Goal: Task Accomplishment & Management: Manage account settings

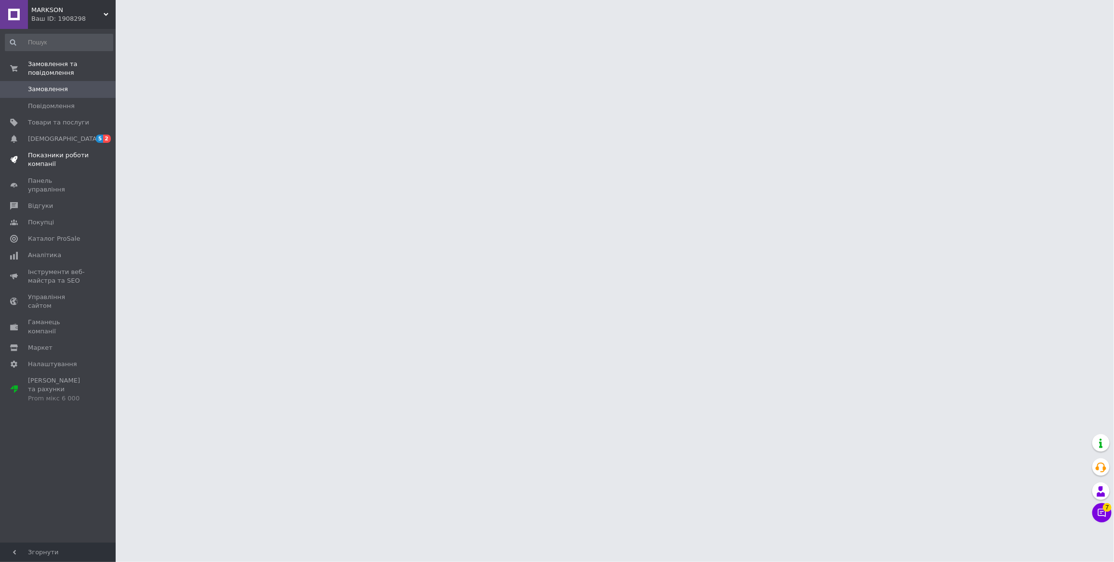
click at [44, 161] on span "Показники роботи компанії" at bounding box center [58, 159] width 61 height 17
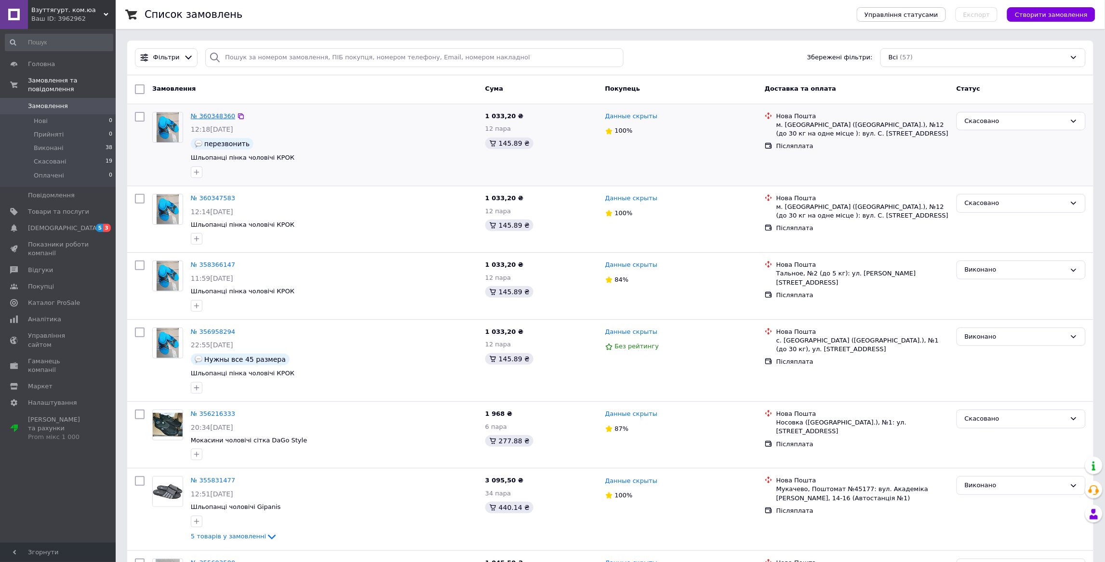
click at [213, 116] on link "№ 360348360" at bounding box center [213, 115] width 44 height 7
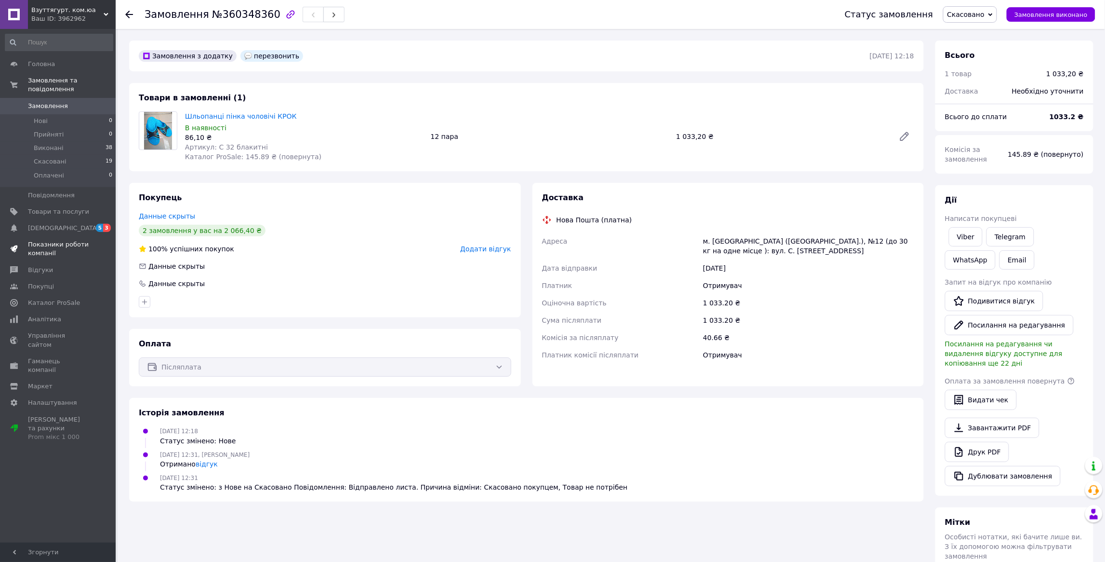
click at [51, 254] on span "Показники роботи компанії" at bounding box center [58, 248] width 61 height 17
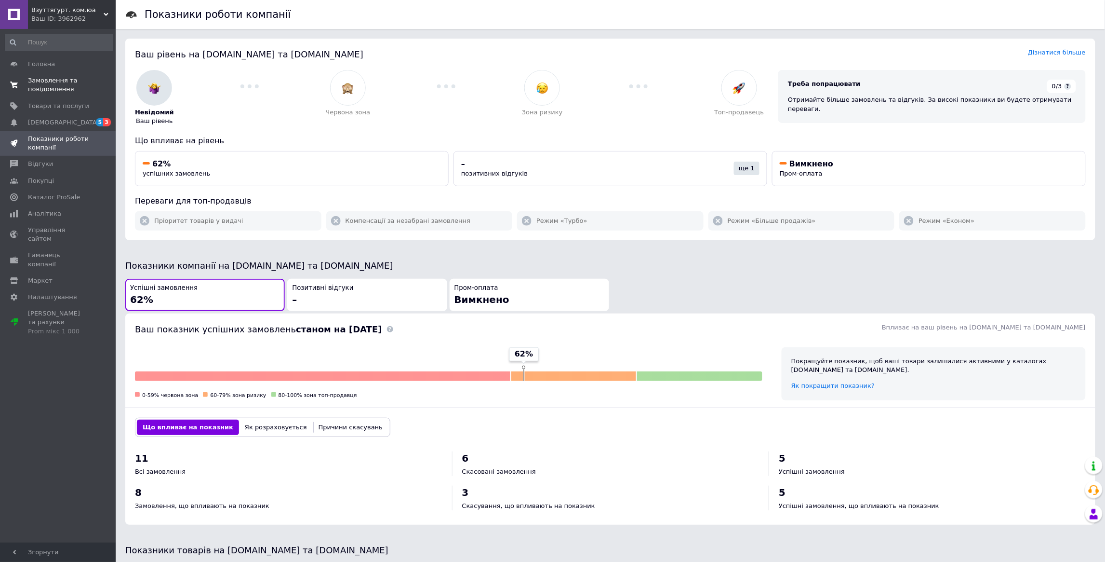
click at [51, 83] on span "Замовлення та повідомлення" at bounding box center [58, 84] width 61 height 17
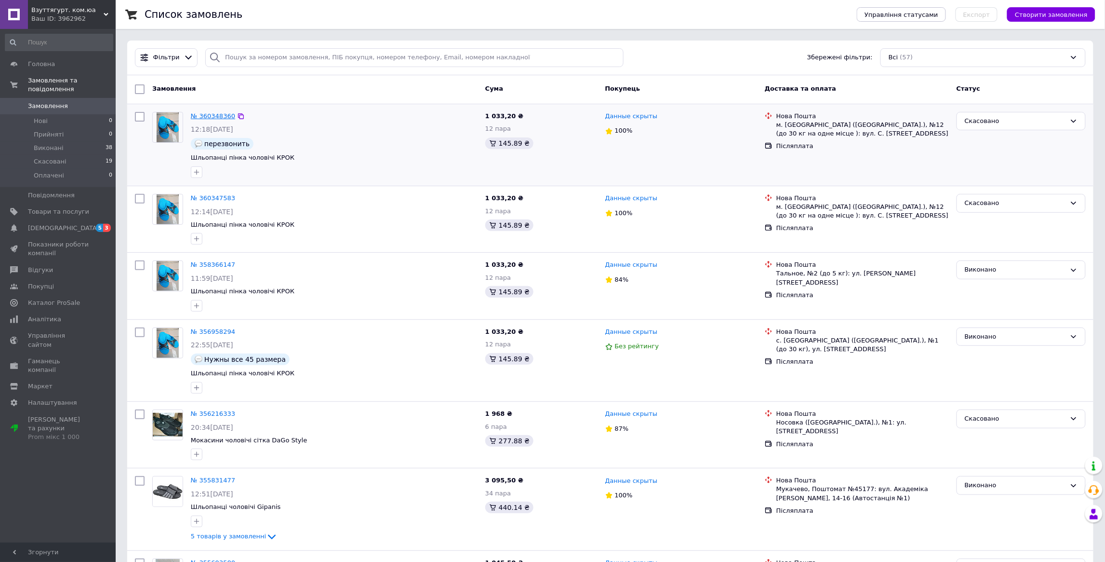
click at [201, 119] on link "№ 360348360" at bounding box center [213, 115] width 44 height 7
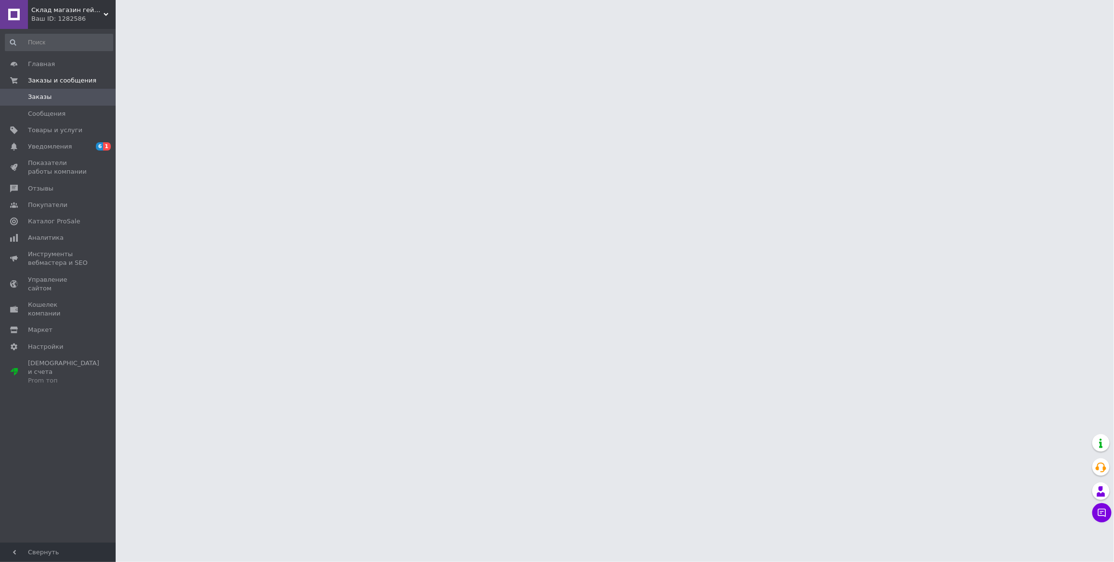
click at [54, 94] on span "Заказы" at bounding box center [58, 97] width 61 height 9
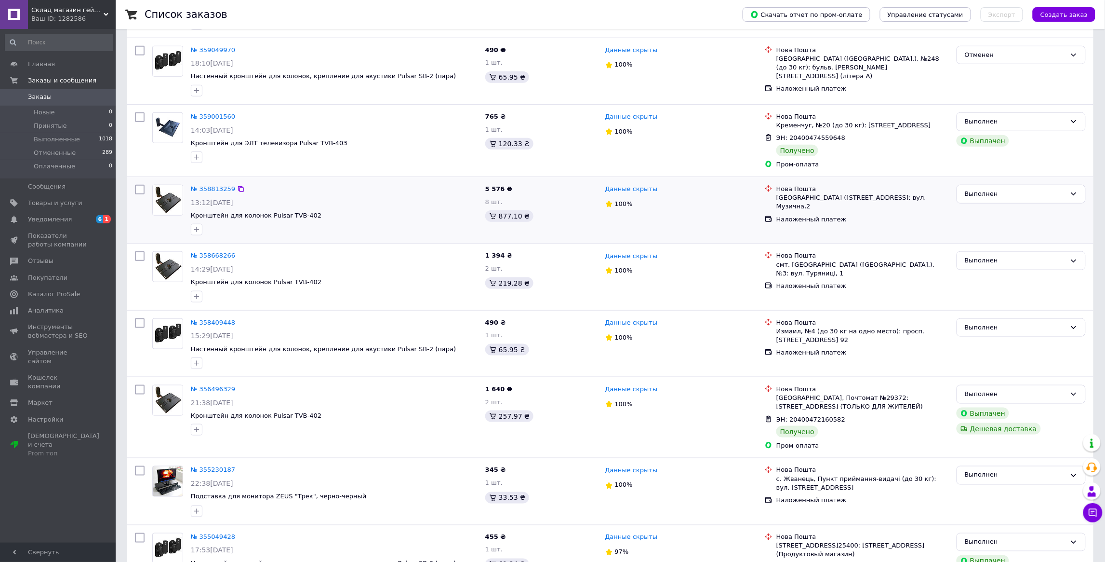
scroll to position [289, 0]
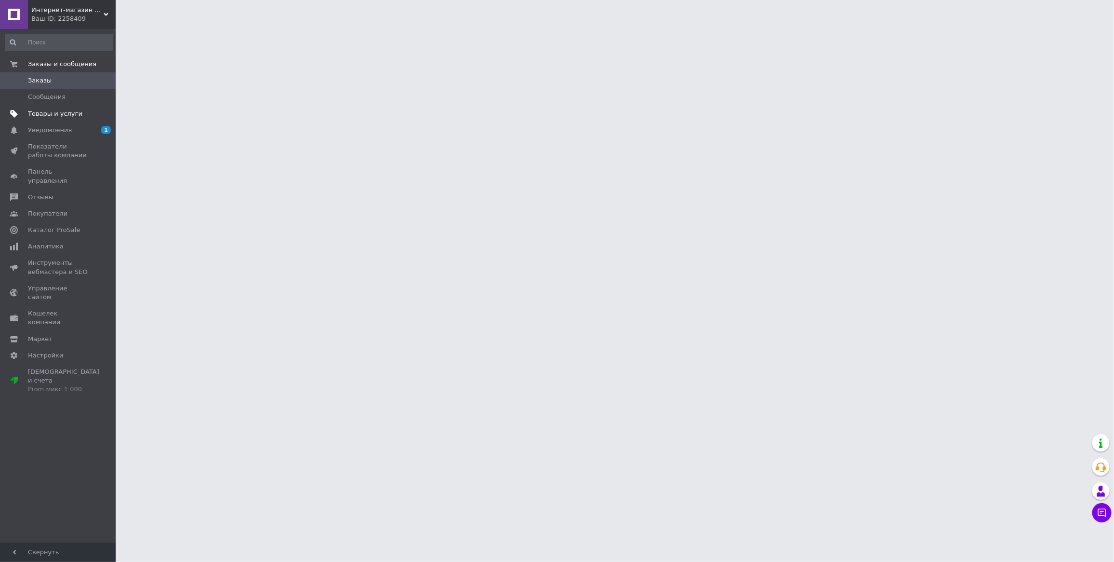
click at [46, 114] on span "Товары и услуги" at bounding box center [55, 113] width 54 height 9
click at [69, 148] on span "Показатели работы компании" at bounding box center [58, 150] width 61 height 17
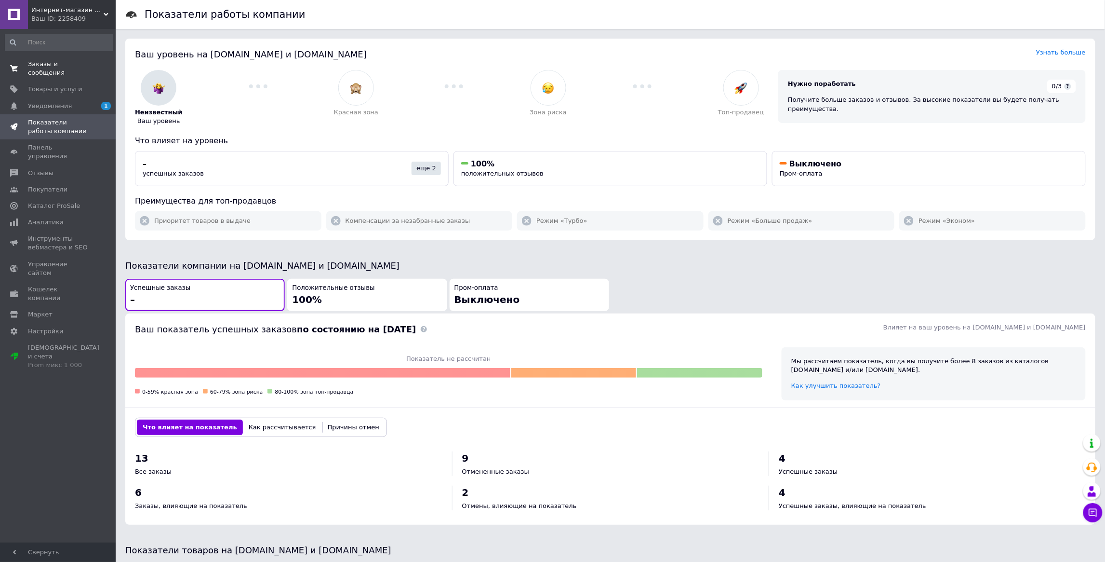
click at [42, 76] on span "Заказы и сообщения" at bounding box center [58, 68] width 61 height 17
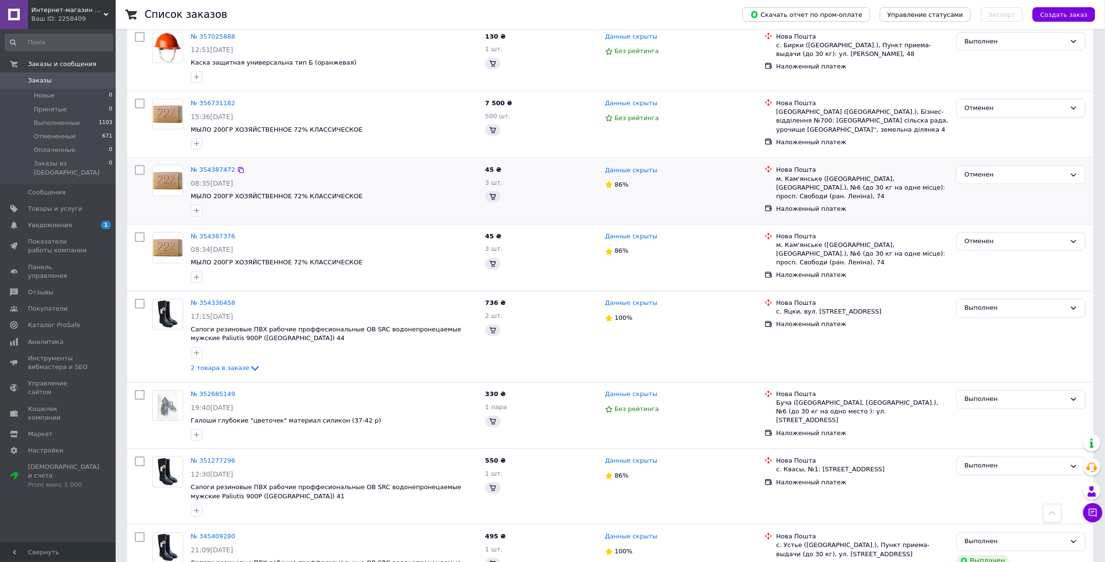
scroll to position [506, 0]
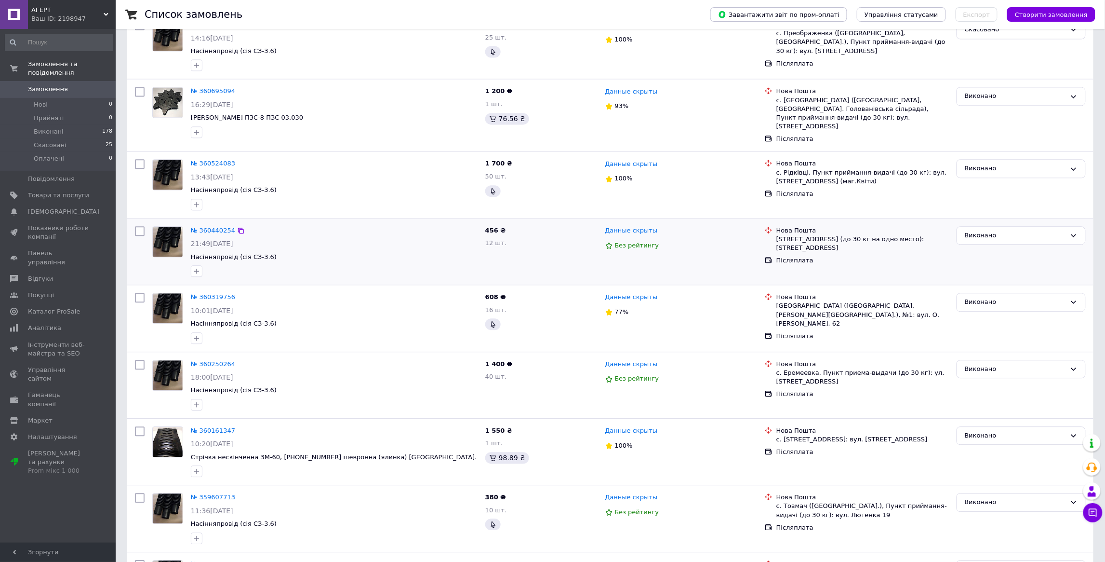
scroll to position [795, 0]
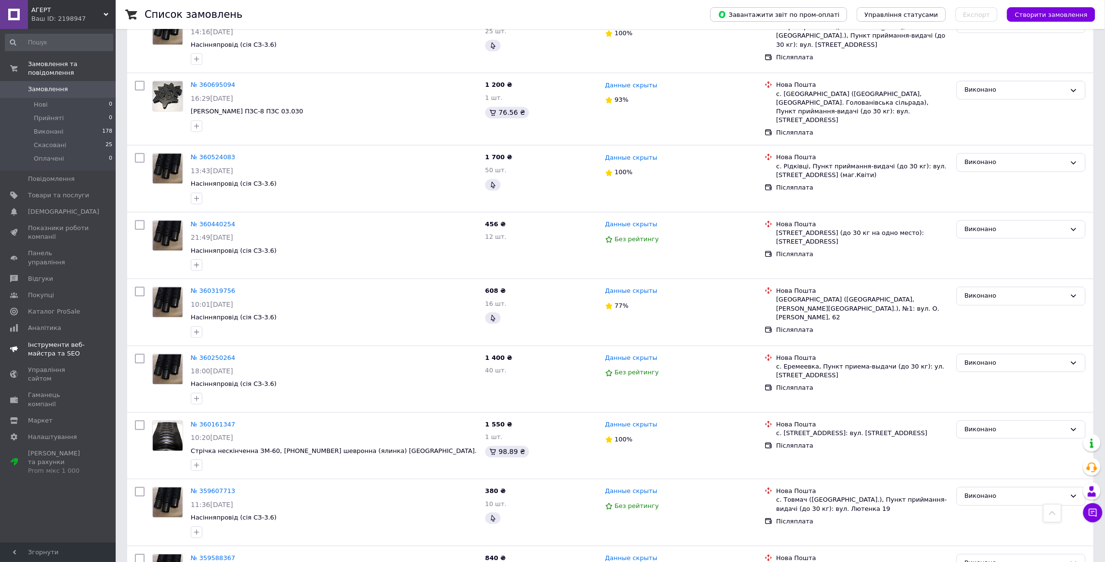
drag, startPoint x: 25, startPoint y: 234, endPoint x: 39, endPoint y: 234, distance: 14.0
click at [25, 234] on span at bounding box center [14, 232] width 28 height 17
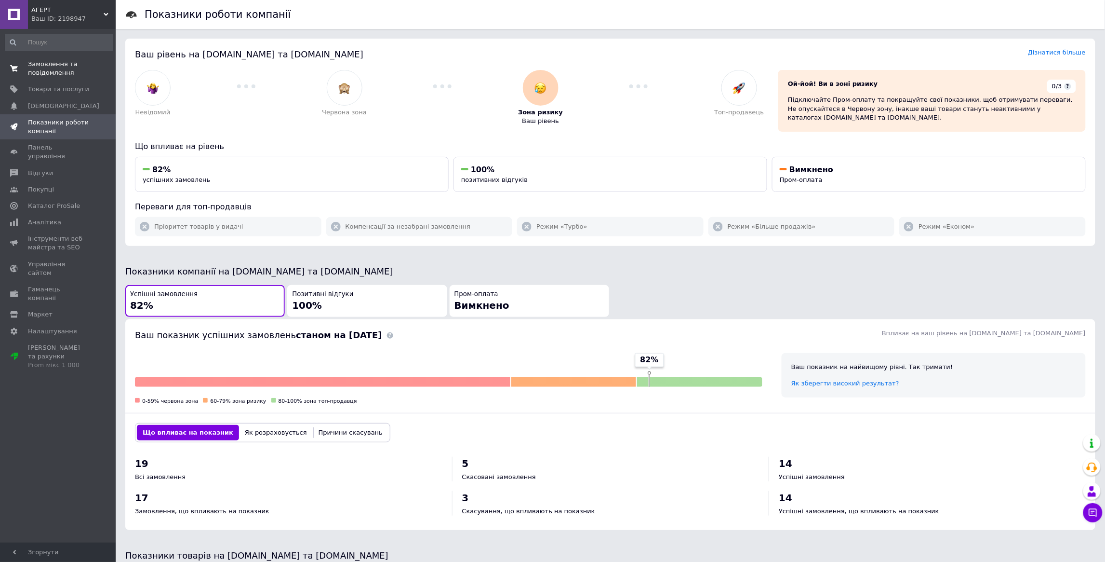
click at [40, 77] on span "Замовлення та повідомлення" at bounding box center [58, 68] width 61 height 17
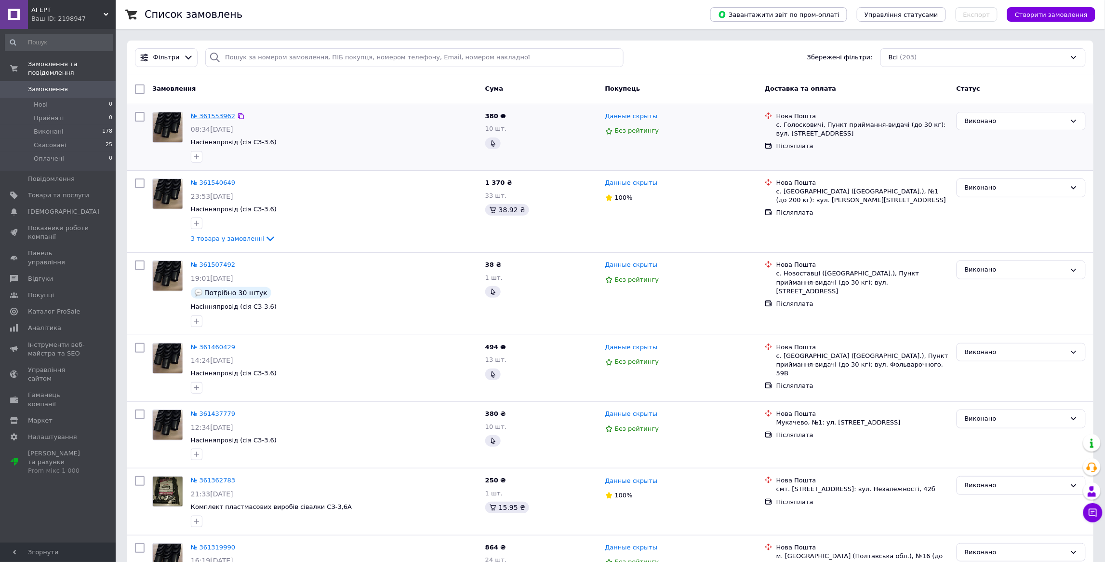
click at [220, 117] on link "№ 361553962" at bounding box center [213, 115] width 44 height 7
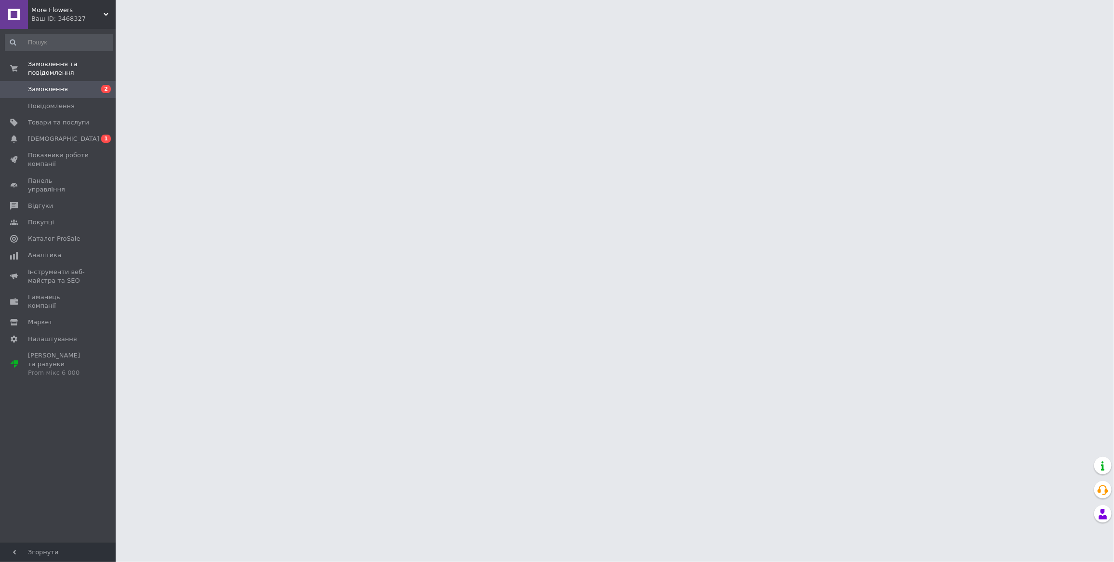
click at [56, 92] on span "Замовлення" at bounding box center [48, 89] width 40 height 9
click at [39, 237] on span "Показники роботи компанії" at bounding box center [58, 232] width 61 height 17
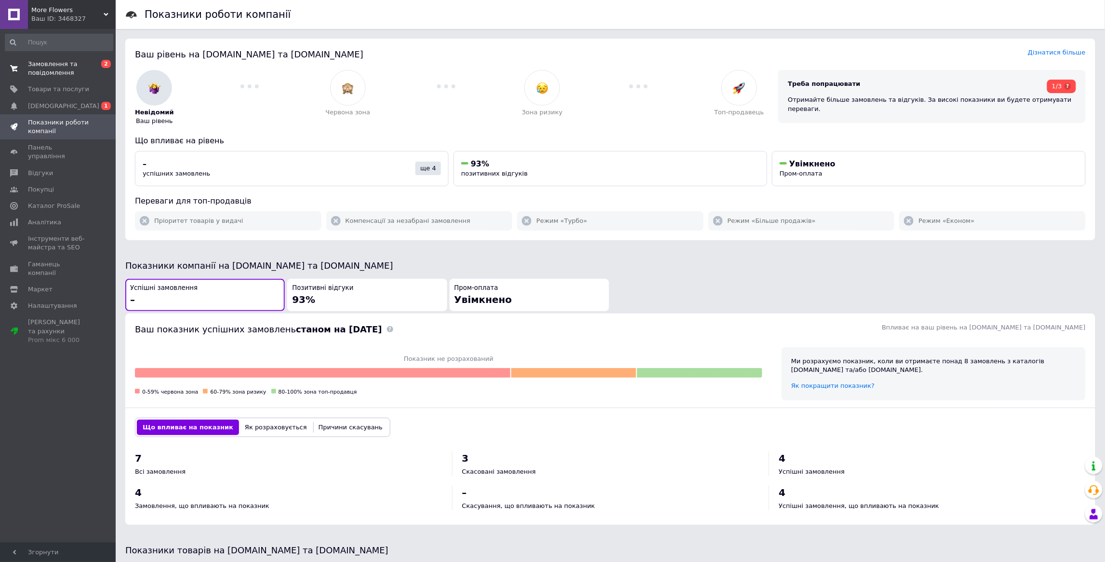
click at [52, 75] on span "Замовлення та повідомлення" at bounding box center [58, 68] width 61 height 17
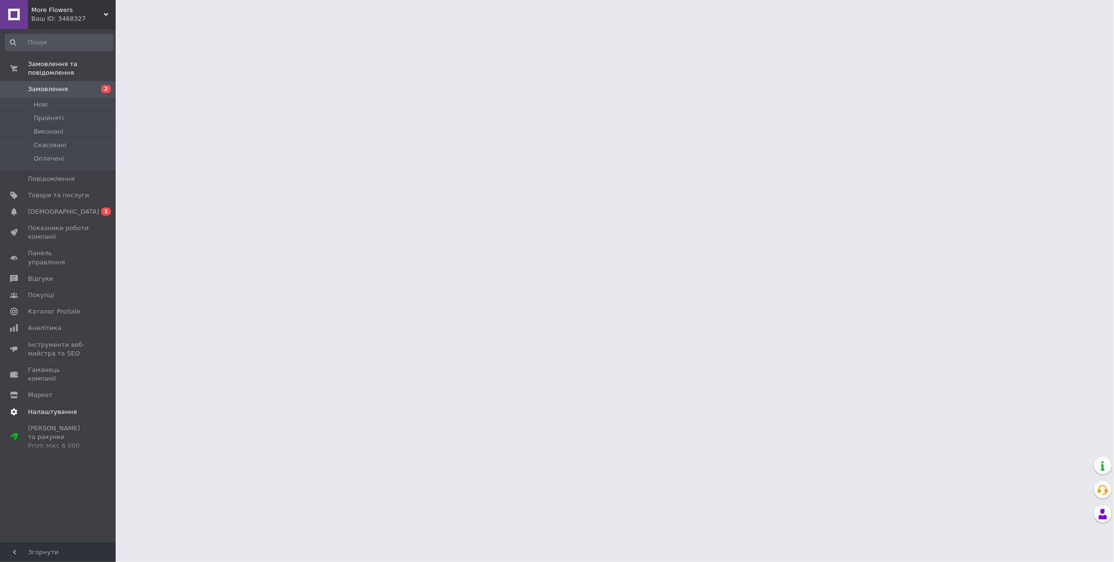
click at [51, 407] on span "Налаштування" at bounding box center [52, 411] width 49 height 9
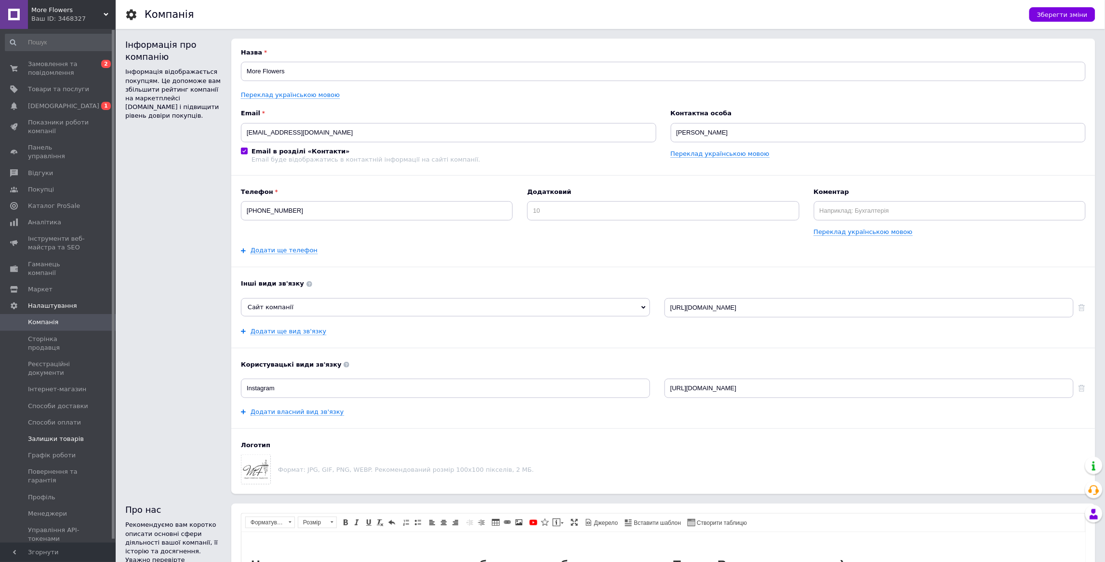
click at [58, 430] on link "Залишки товарів" at bounding box center [59, 438] width 118 height 16
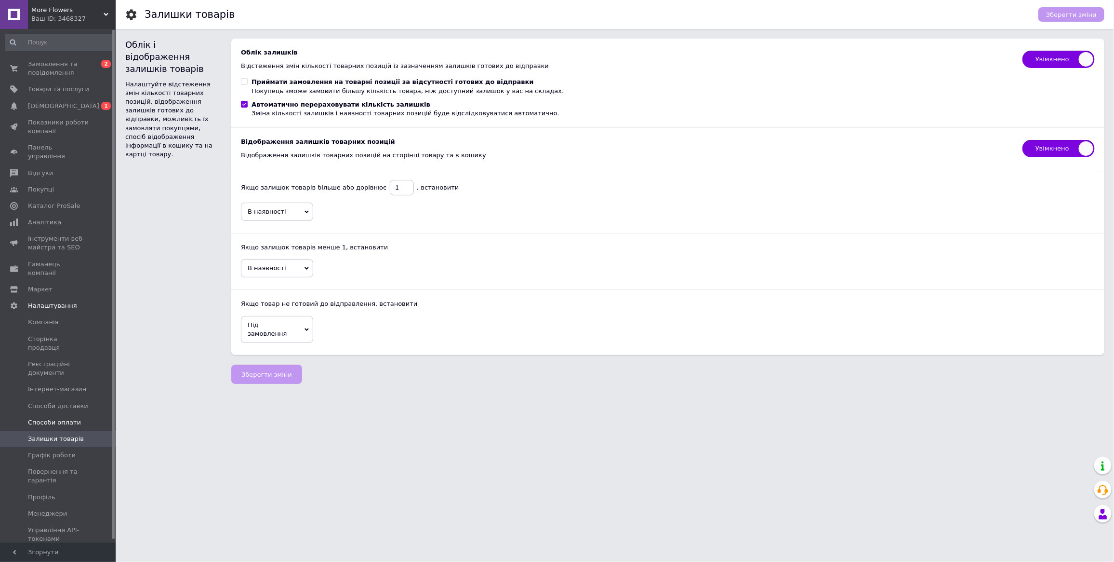
click at [56, 418] on span "Способи оплати" at bounding box center [54, 422] width 53 height 9
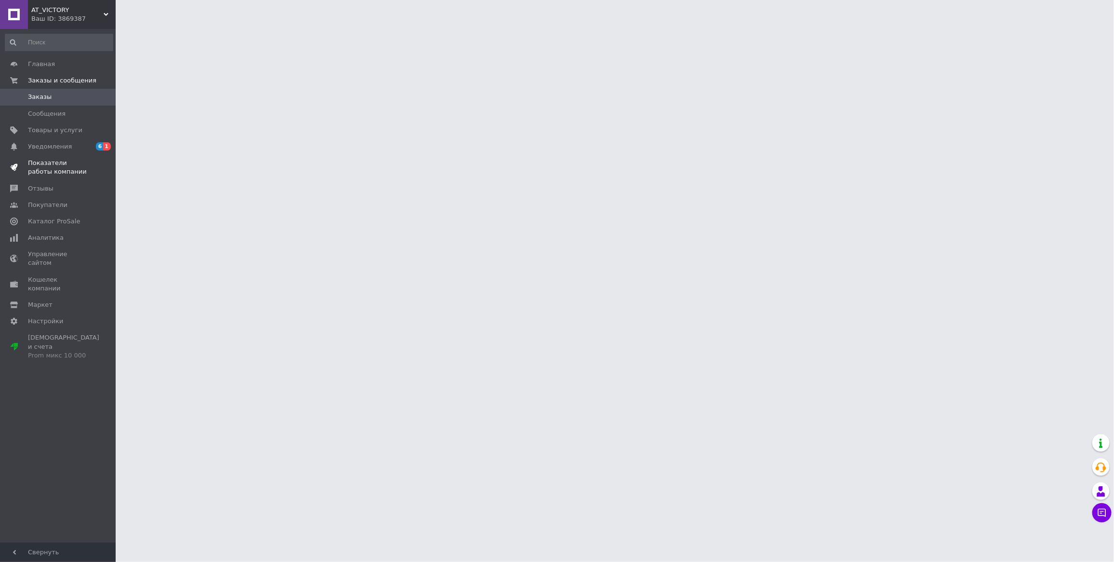
click at [44, 164] on span "Показатели работы компании" at bounding box center [58, 167] width 61 height 17
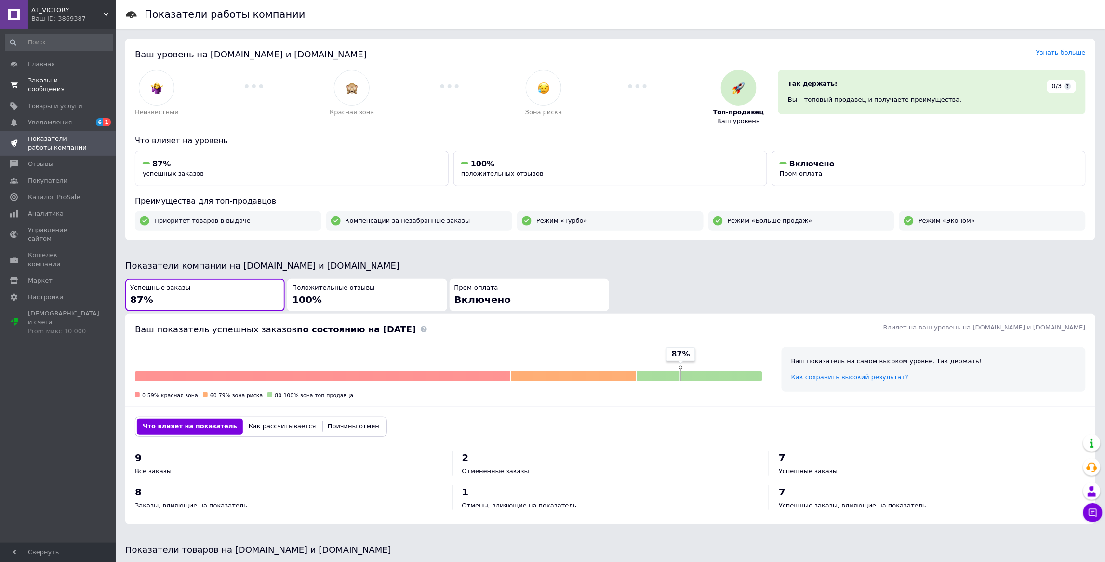
click at [37, 86] on span "Заказы и сообщения" at bounding box center [58, 84] width 61 height 17
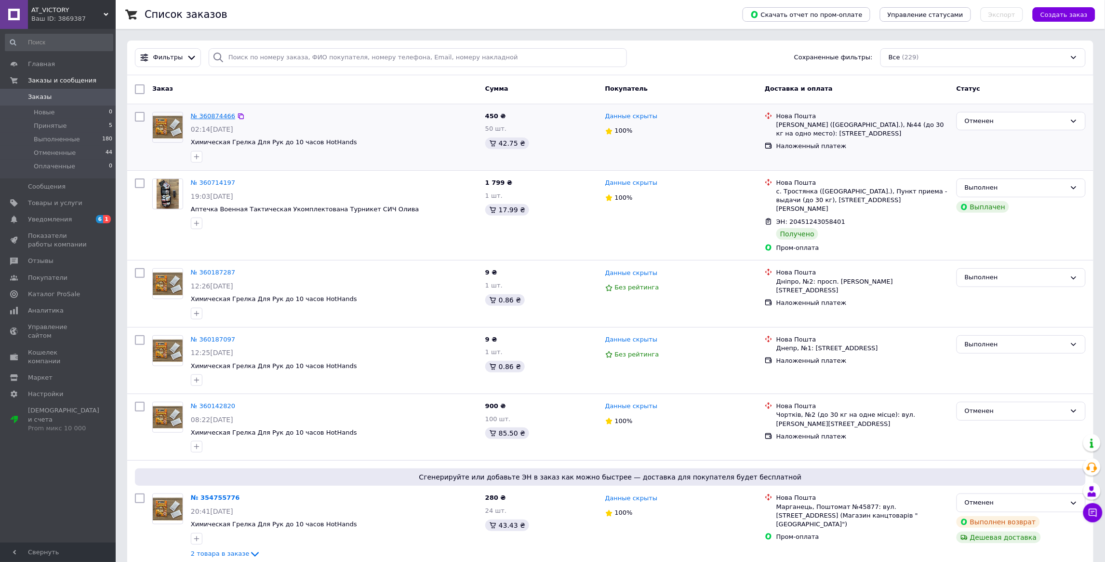
click at [201, 115] on link "№ 360874466" at bounding box center [213, 115] width 44 height 7
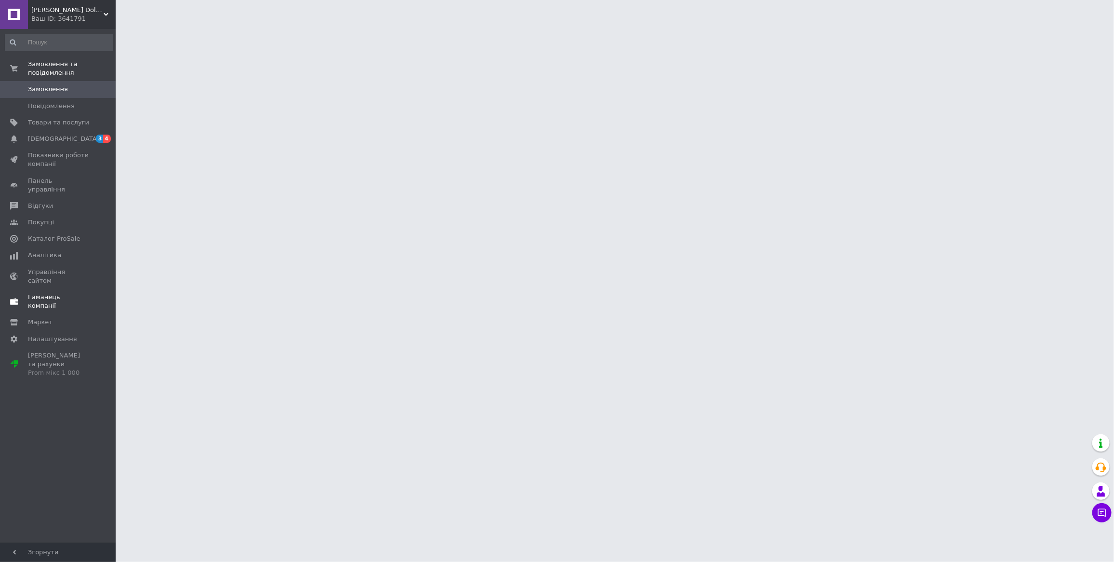
click at [38, 293] on span "Гаманець компанії" at bounding box center [58, 301] width 61 height 17
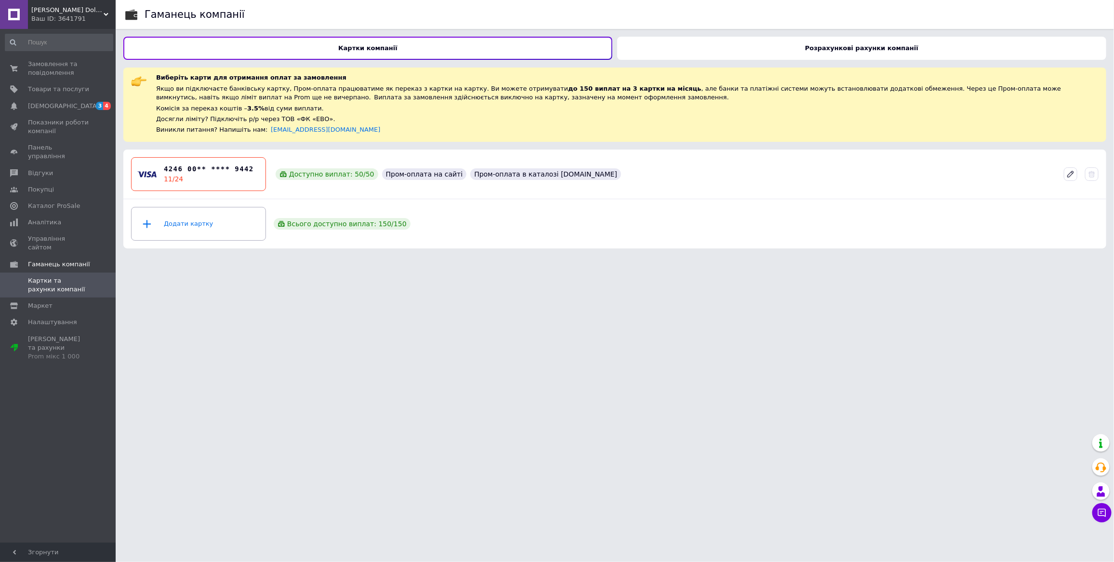
drag, startPoint x: 678, startPoint y: 55, endPoint x: 673, endPoint y: 59, distance: 6.2
click at [682, 54] on div "Розрахункові рахунки компанії" at bounding box center [861, 48] width 489 height 23
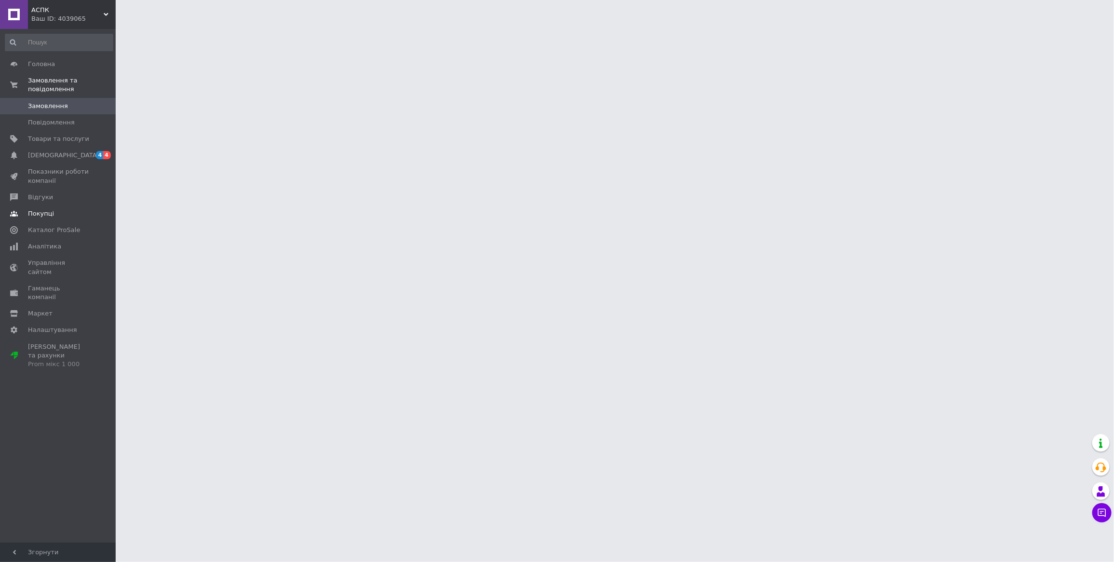
click at [50, 173] on span "Показники роботи компанії" at bounding box center [58, 175] width 61 height 17
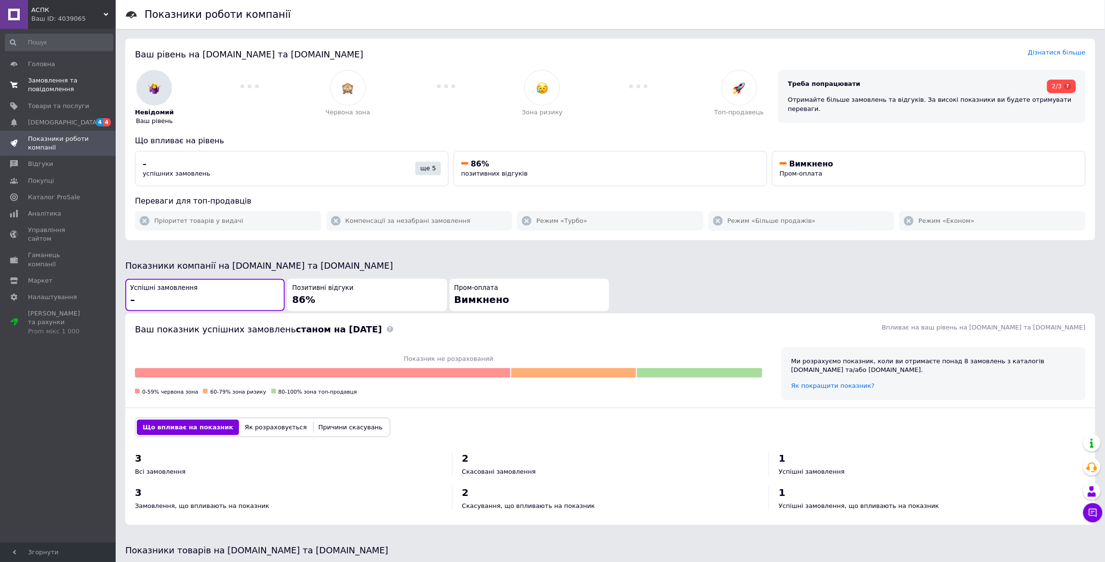
click at [55, 91] on span "Замовлення та повідомлення" at bounding box center [58, 84] width 61 height 17
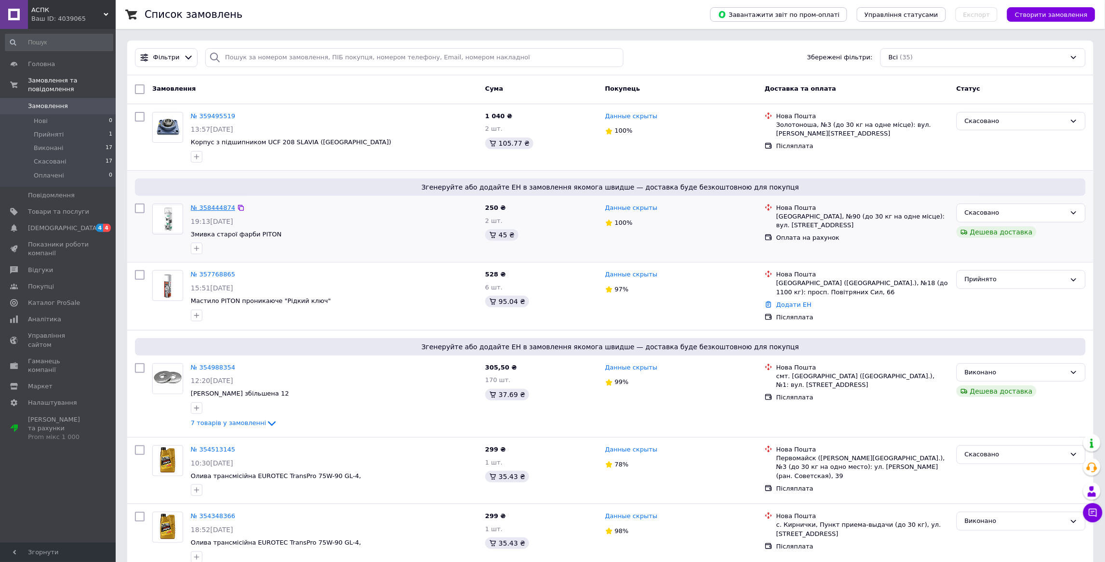
click at [215, 208] on link "№ 358444874" at bounding box center [213, 207] width 44 height 7
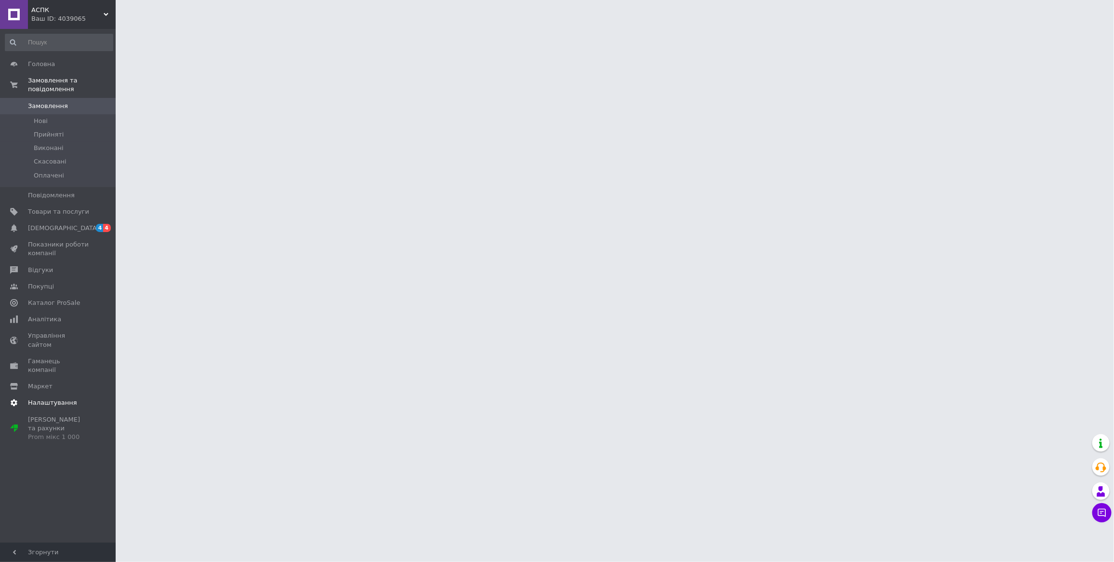
click at [52, 398] on span "Налаштування" at bounding box center [52, 402] width 49 height 9
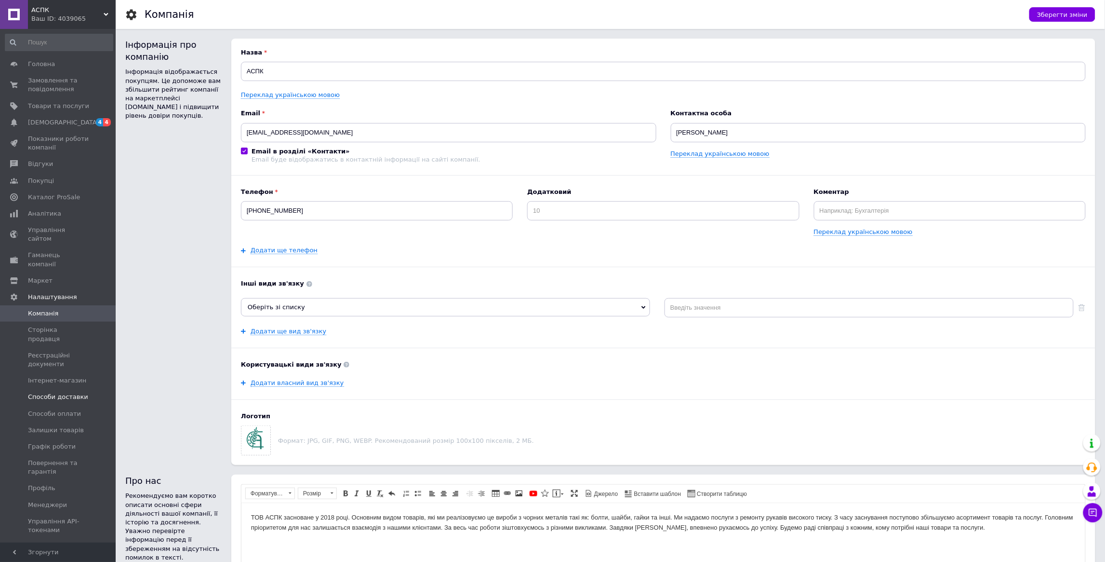
click at [54, 389] on link "Способи доставки" at bounding box center [59, 397] width 118 height 16
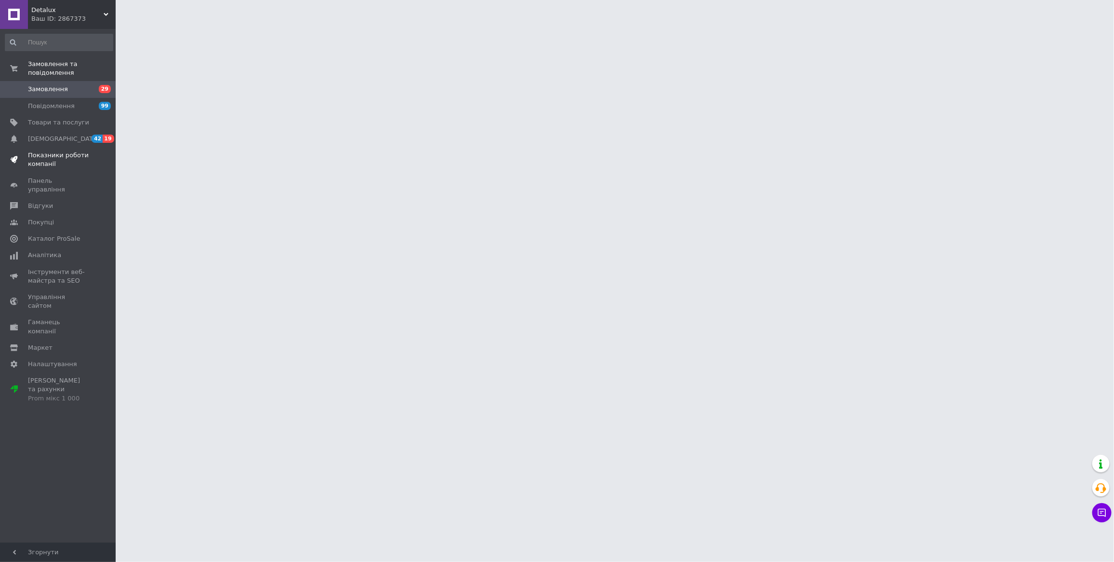
click at [54, 161] on span "Показники роботи компанії" at bounding box center [58, 159] width 61 height 17
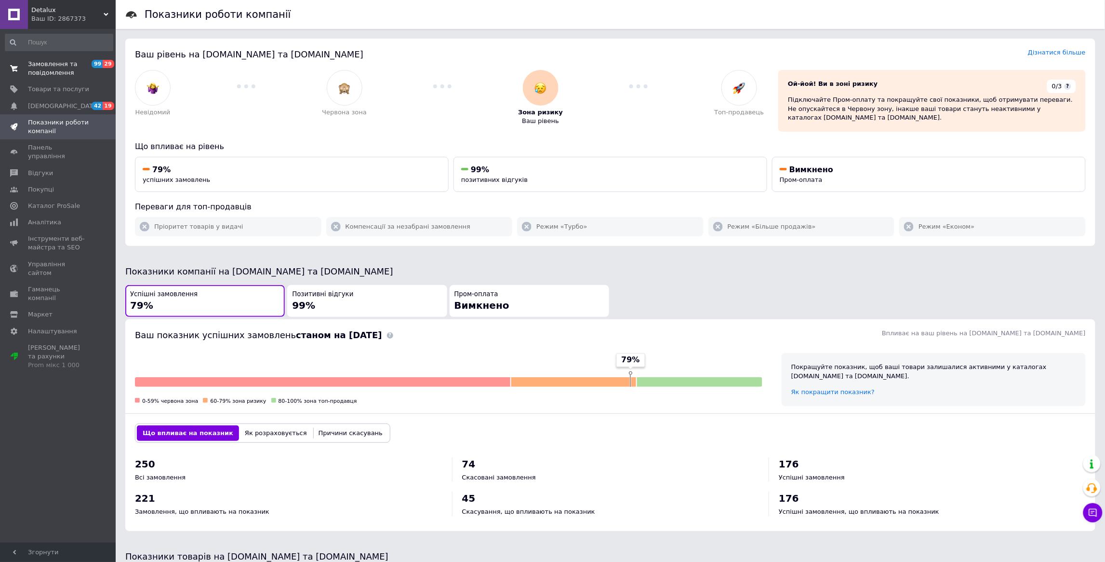
click at [33, 65] on span "Замовлення та повідомлення" at bounding box center [58, 68] width 61 height 17
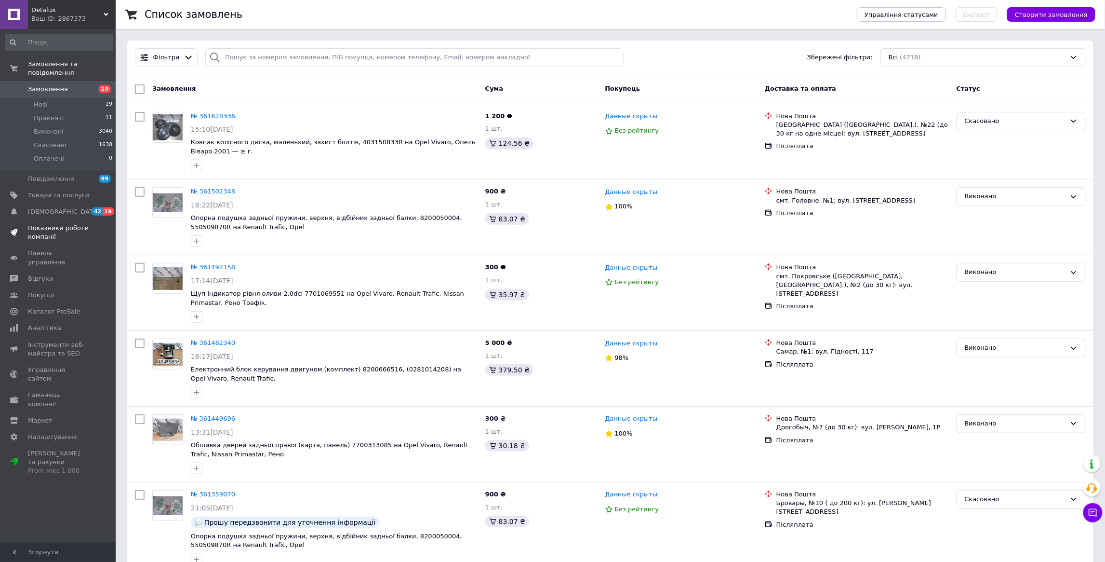
click at [49, 233] on span "Показники роботи компанії" at bounding box center [58, 232] width 61 height 17
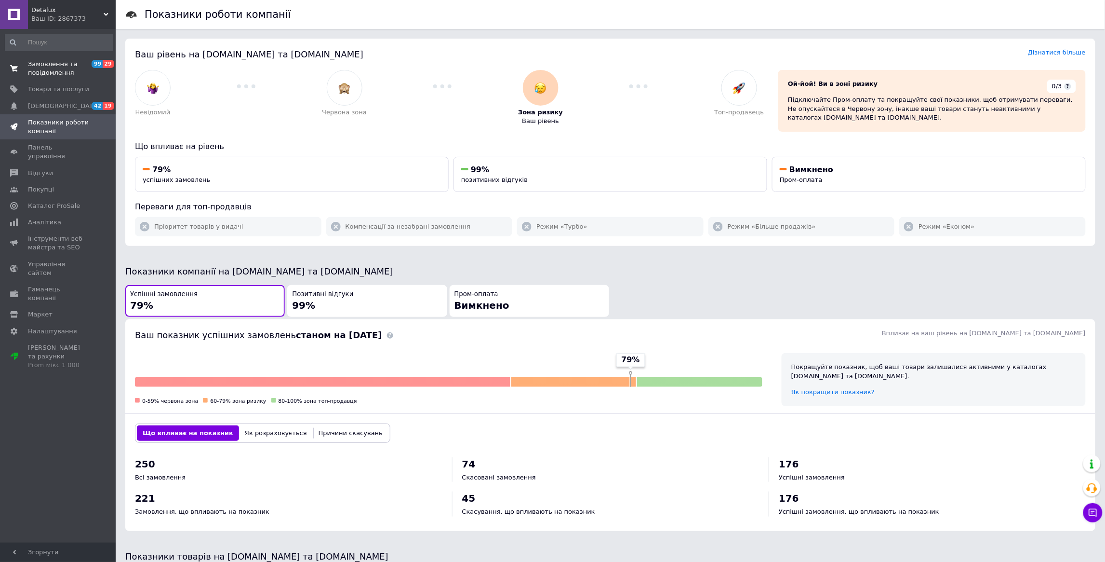
click at [59, 69] on span "Замовлення та повідомлення" at bounding box center [58, 68] width 61 height 17
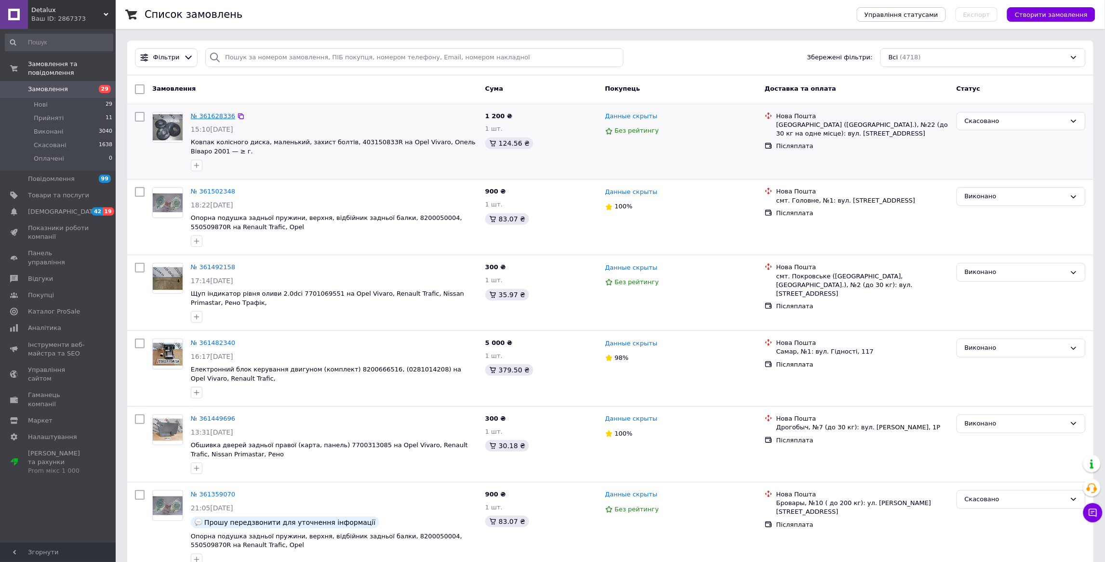
click at [205, 115] on link "№ 361628336" at bounding box center [213, 115] width 44 height 7
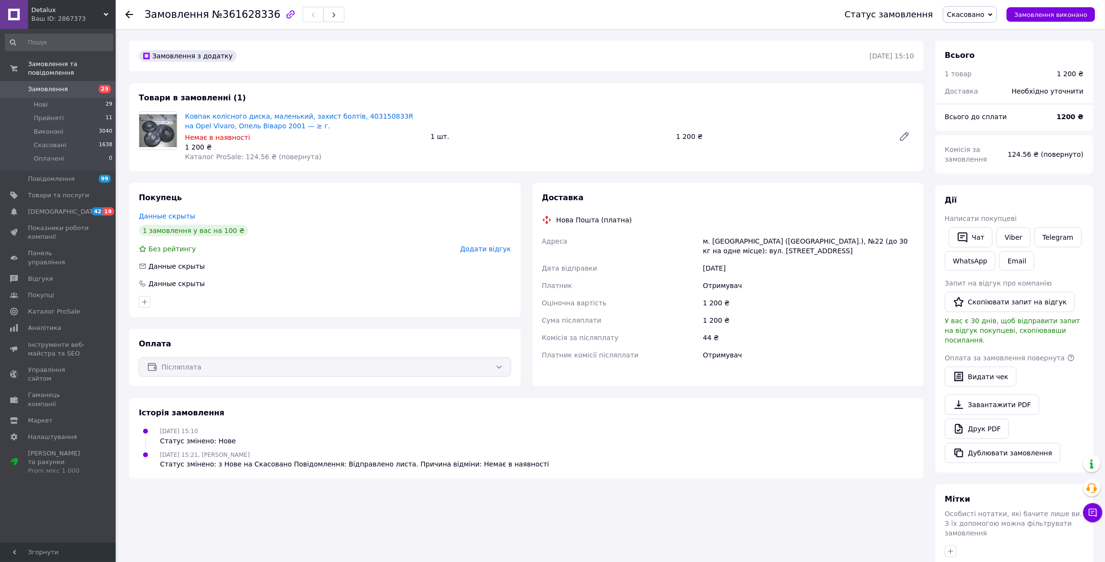
click at [45, 90] on span "Замовлення" at bounding box center [48, 89] width 40 height 9
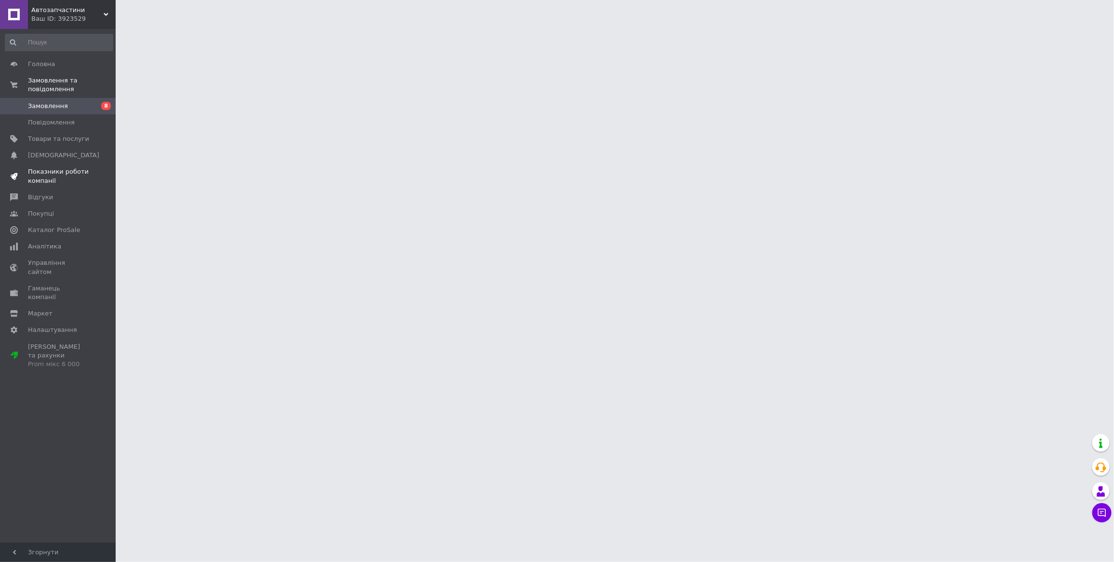
click at [30, 176] on span "Показники роботи компанії" at bounding box center [58, 175] width 61 height 17
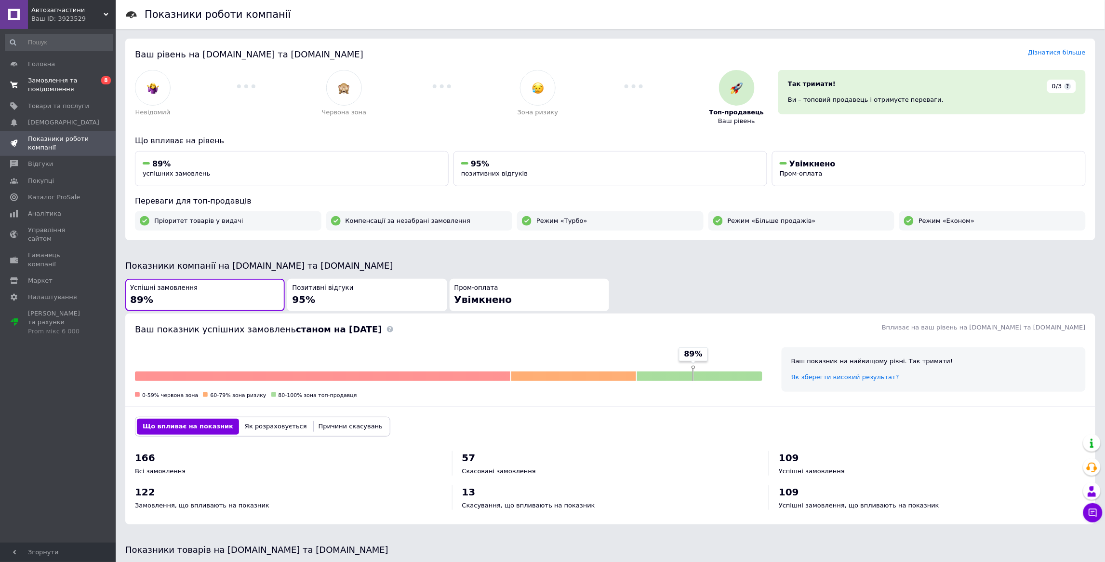
click at [38, 80] on span "Замовлення та повідомлення" at bounding box center [58, 84] width 61 height 17
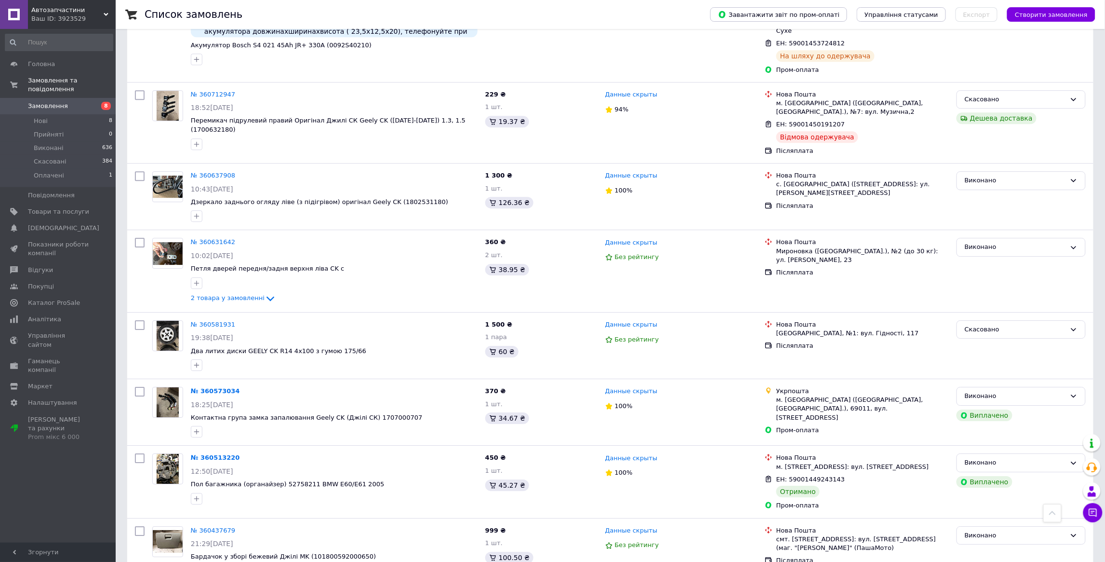
scroll to position [1081, 0]
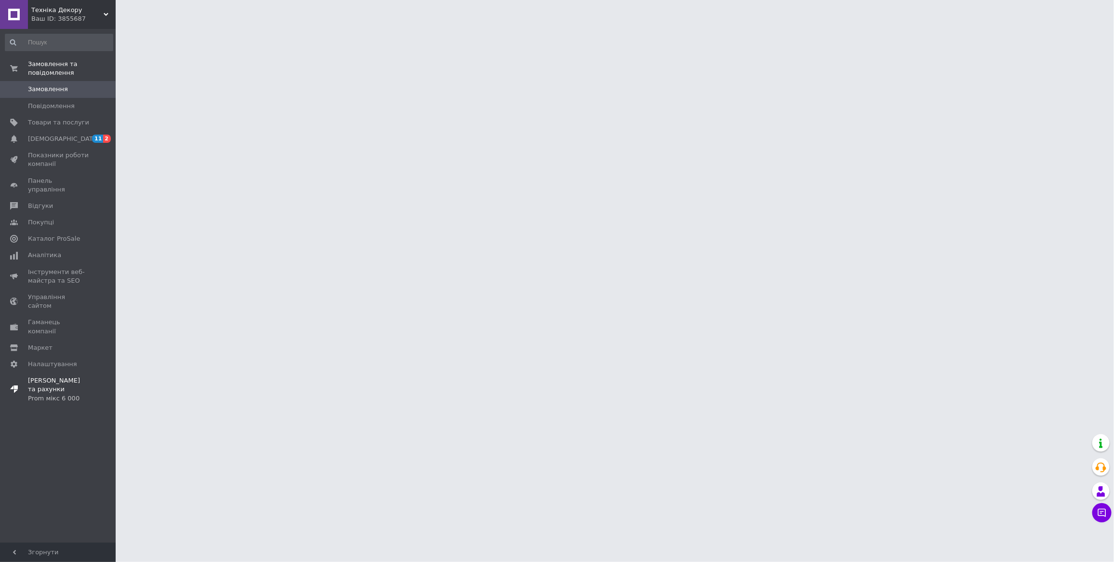
click at [64, 376] on span "[PERSON_NAME] та рахунки Prom мікс 6 000" at bounding box center [58, 389] width 61 height 27
click at [35, 81] on span "Заказы" at bounding box center [40, 80] width 24 height 9
click at [51, 148] on span "Показатели работы компании" at bounding box center [58, 150] width 61 height 17
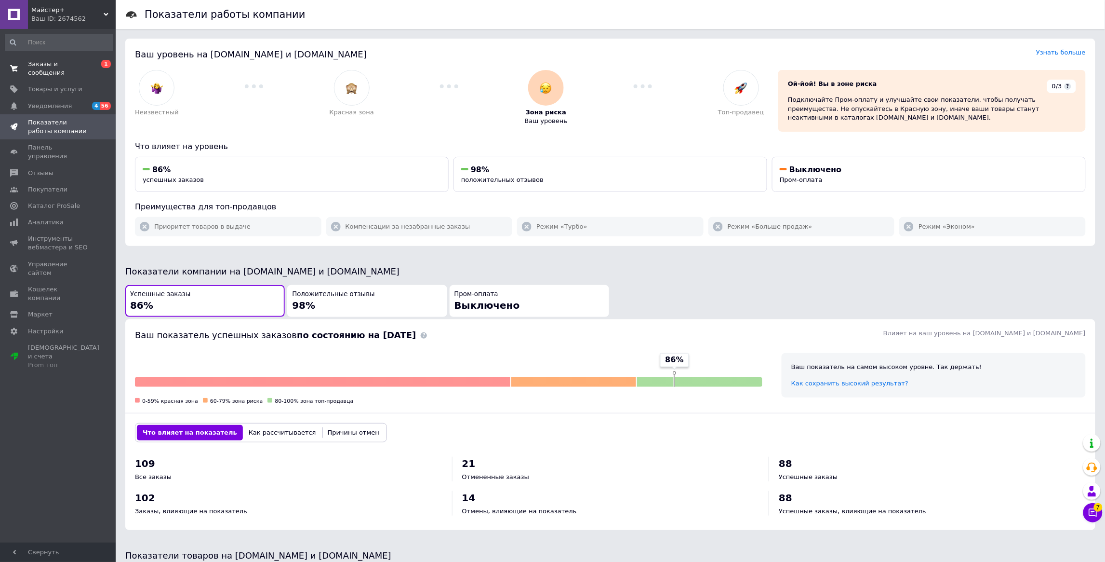
click at [29, 70] on span "Заказы и сообщения" at bounding box center [58, 68] width 61 height 17
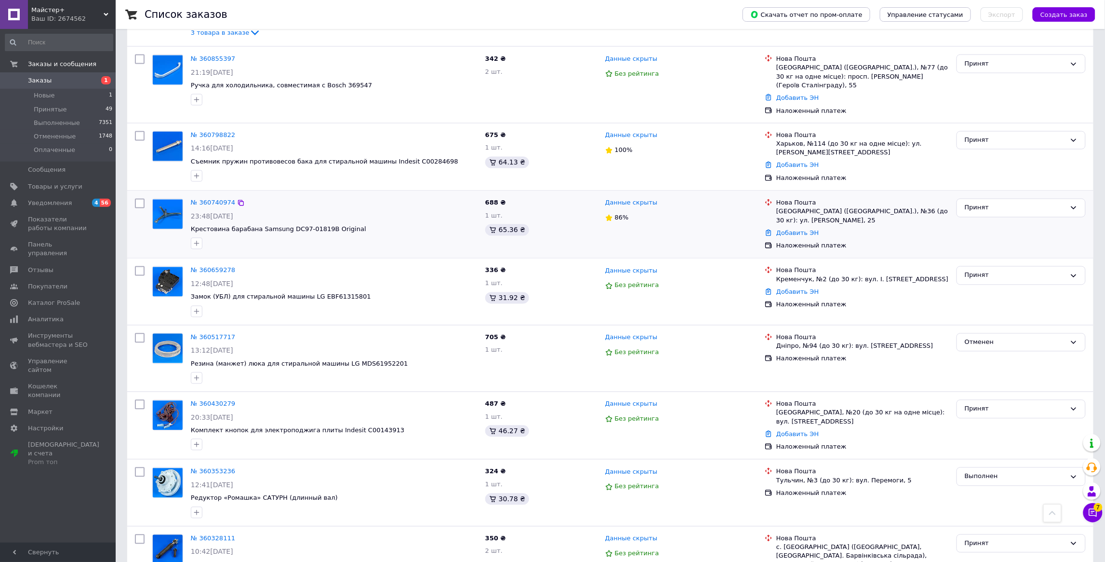
scroll to position [651, 0]
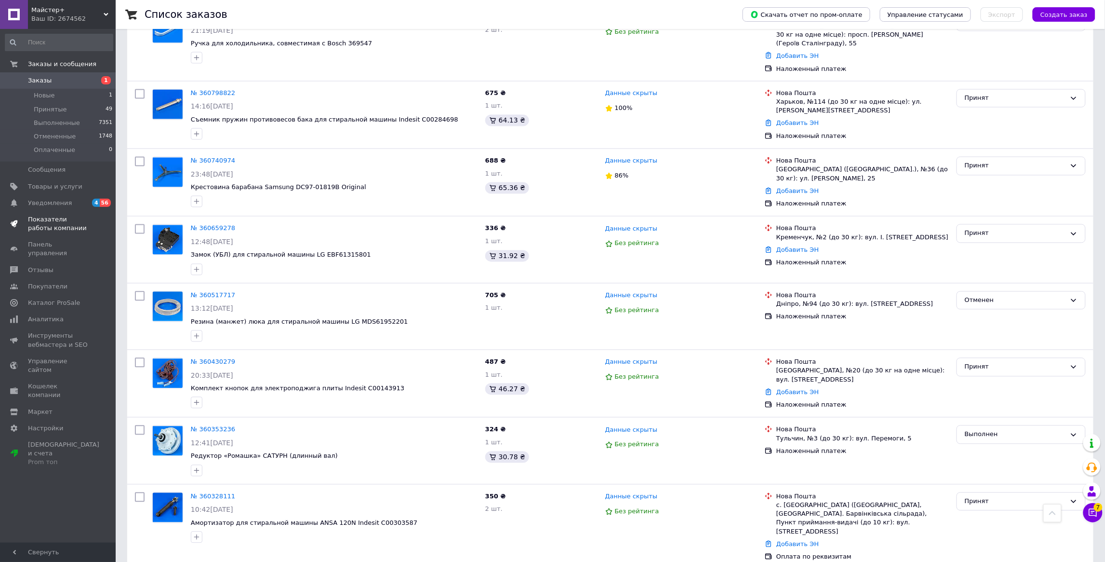
click at [42, 225] on span "Показатели работы компании" at bounding box center [58, 223] width 61 height 17
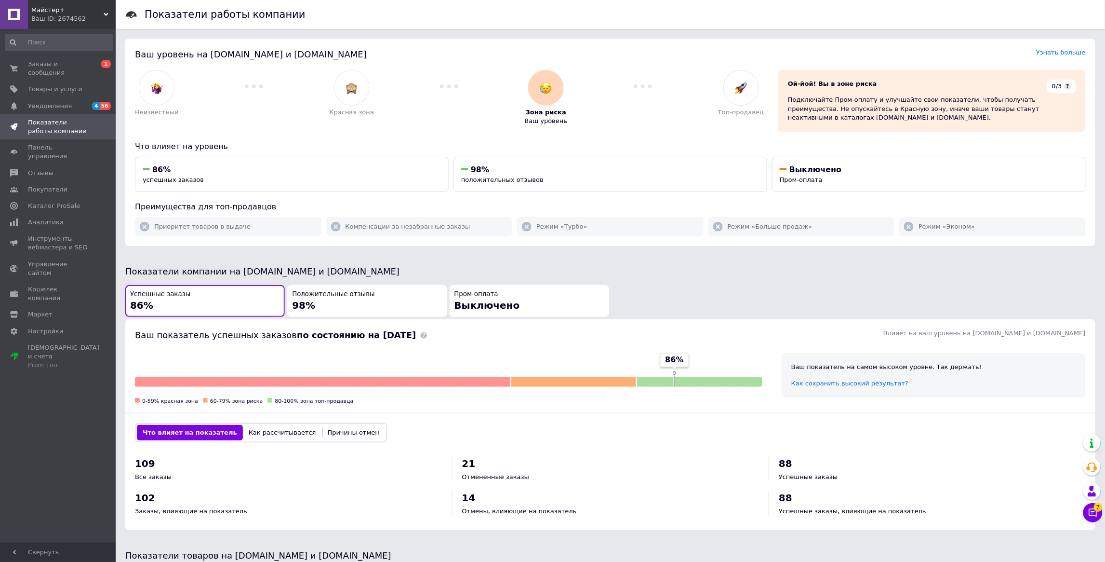
drag, startPoint x: 465, startPoint y: 88, endPoint x: 464, endPoint y: 93, distance: 5.0
click at [464, 93] on div at bounding box center [449, 86] width 151 height 33
click at [44, 66] on span "Заказы и сообщения" at bounding box center [58, 68] width 61 height 17
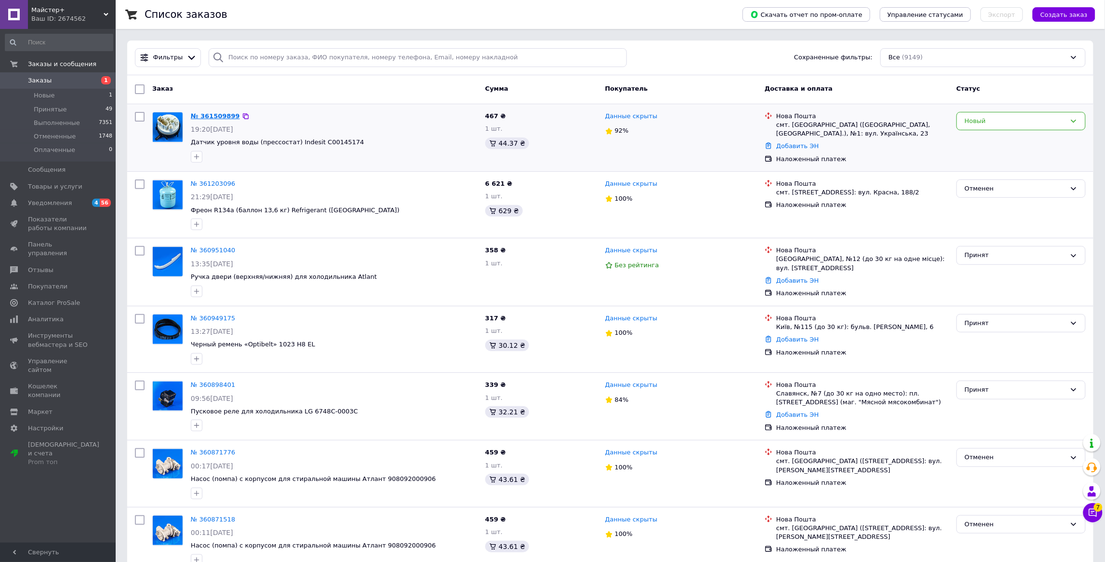
click at [201, 114] on link "№ 361509899" at bounding box center [215, 115] width 49 height 7
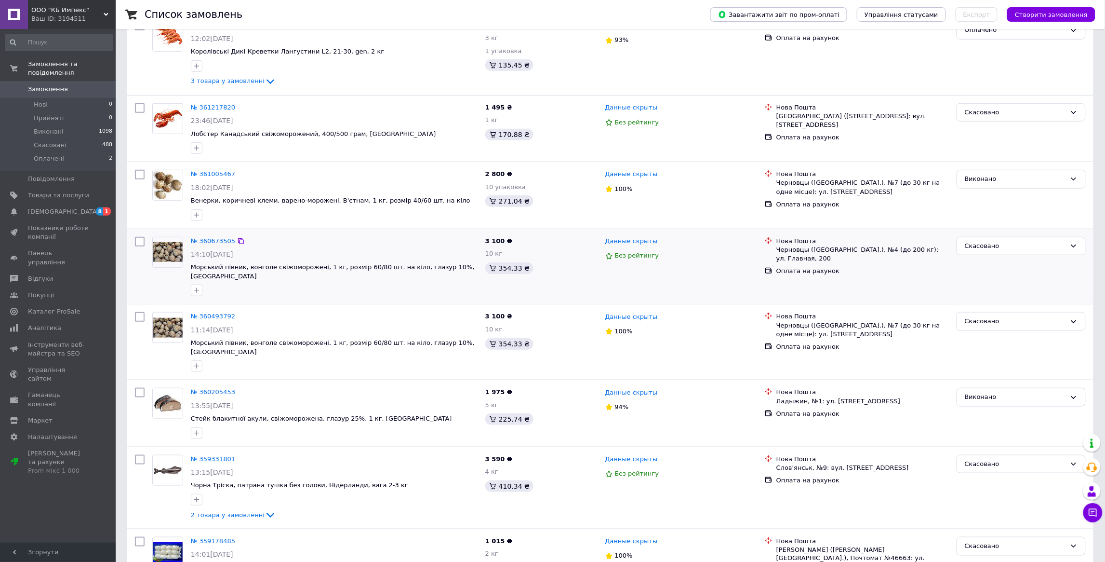
scroll to position [217, 0]
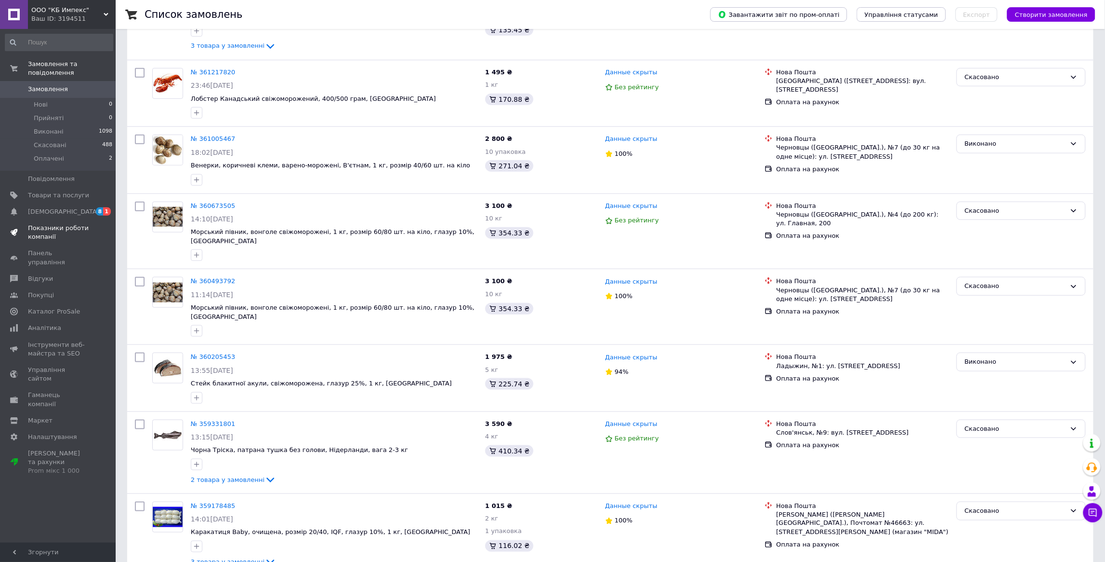
click at [46, 223] on link "Показники роботи компанії" at bounding box center [59, 232] width 118 height 25
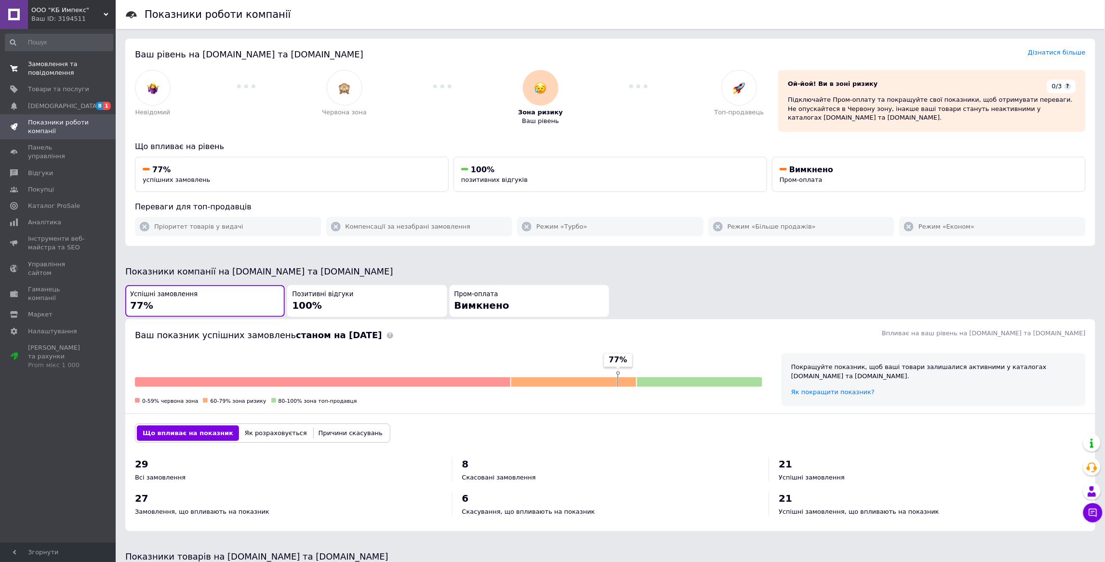
click at [61, 67] on span "Замовлення та повідомлення" at bounding box center [58, 68] width 61 height 17
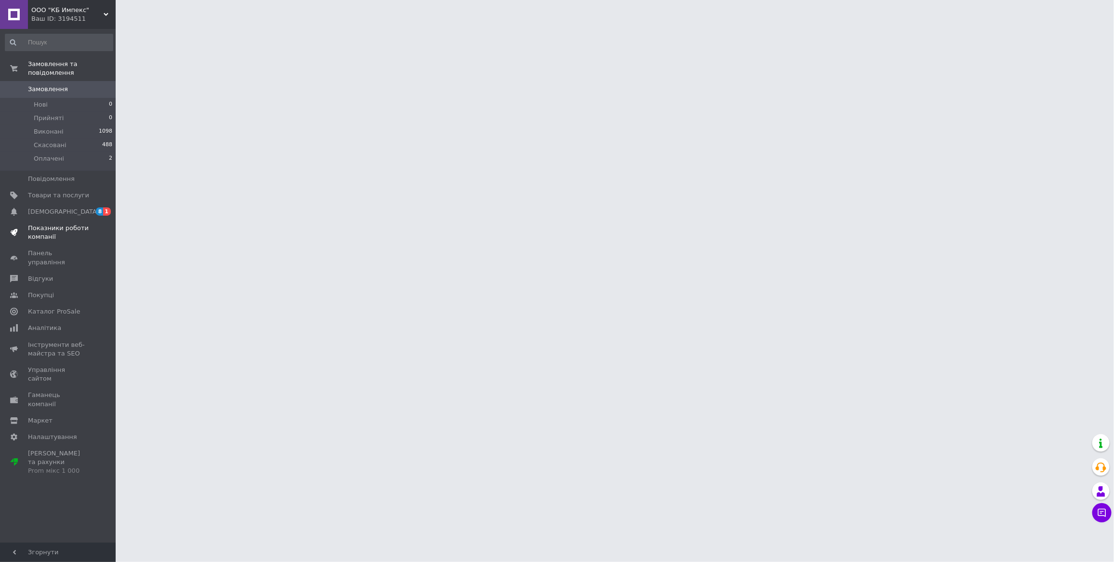
click at [47, 229] on span "Показники роботи компанії" at bounding box center [58, 232] width 61 height 17
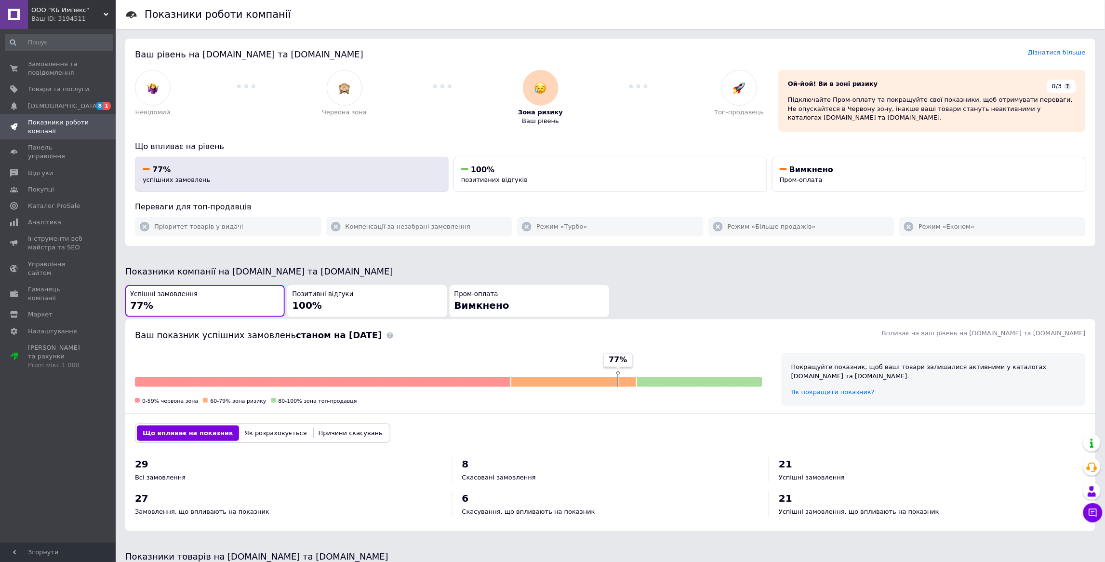
click at [215, 177] on div "77% успішних замовлень" at bounding box center [292, 174] width 298 height 20
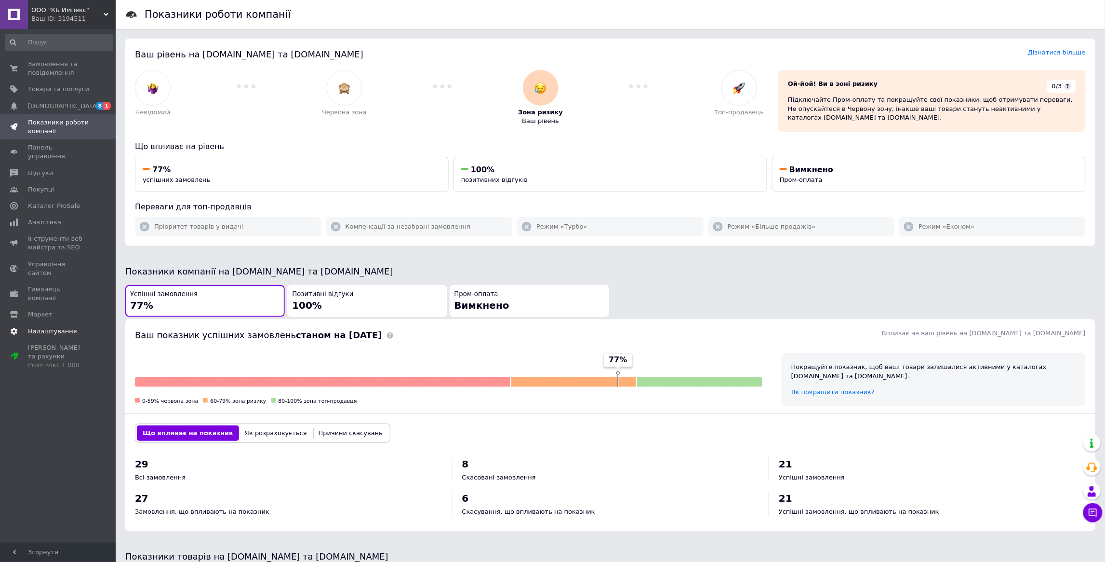
click at [51, 323] on link "Налаштування" at bounding box center [59, 331] width 118 height 16
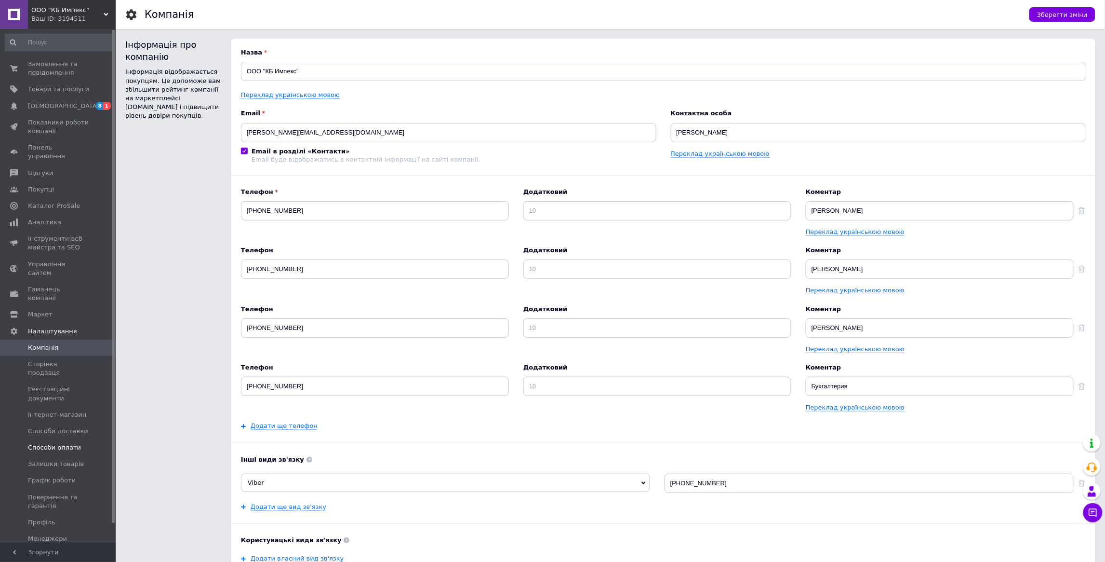
click at [56, 443] on span "Способи оплати" at bounding box center [54, 447] width 53 height 9
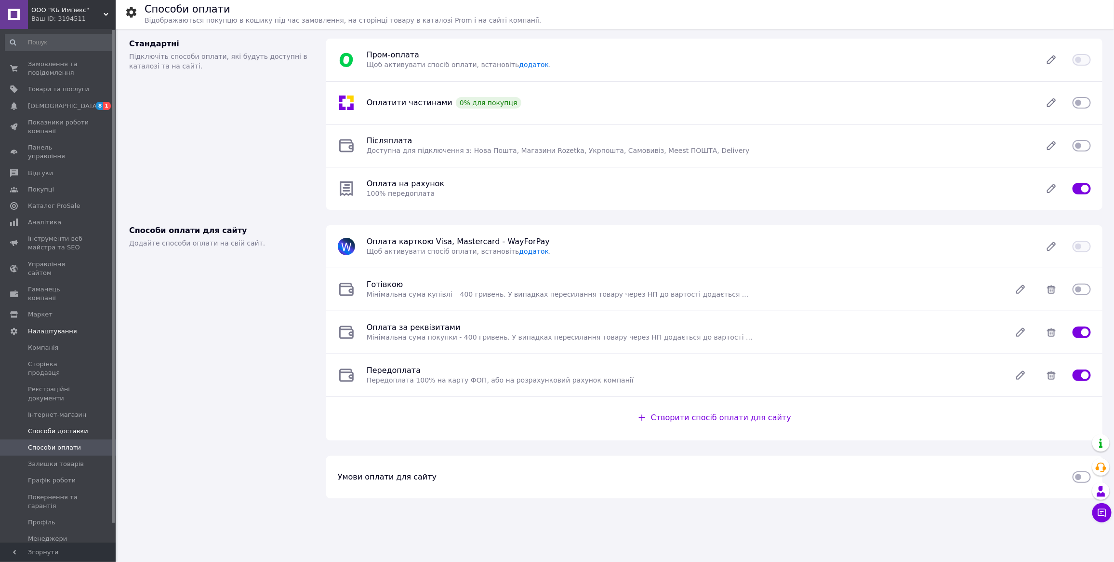
click at [43, 423] on link "Способи доставки" at bounding box center [59, 431] width 118 height 16
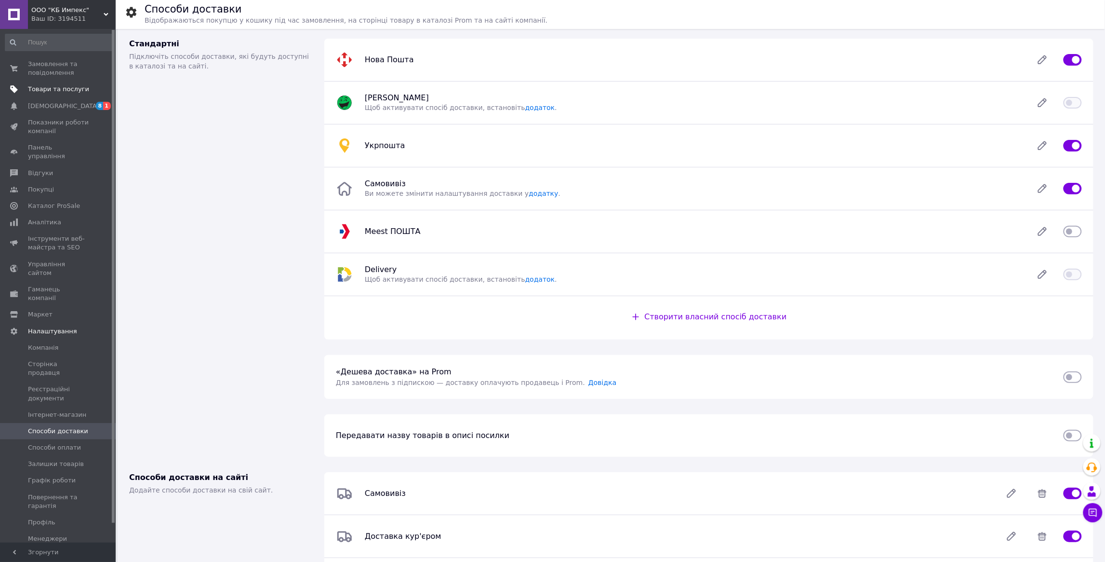
click at [40, 81] on link "Товари та послуги" at bounding box center [59, 89] width 118 height 16
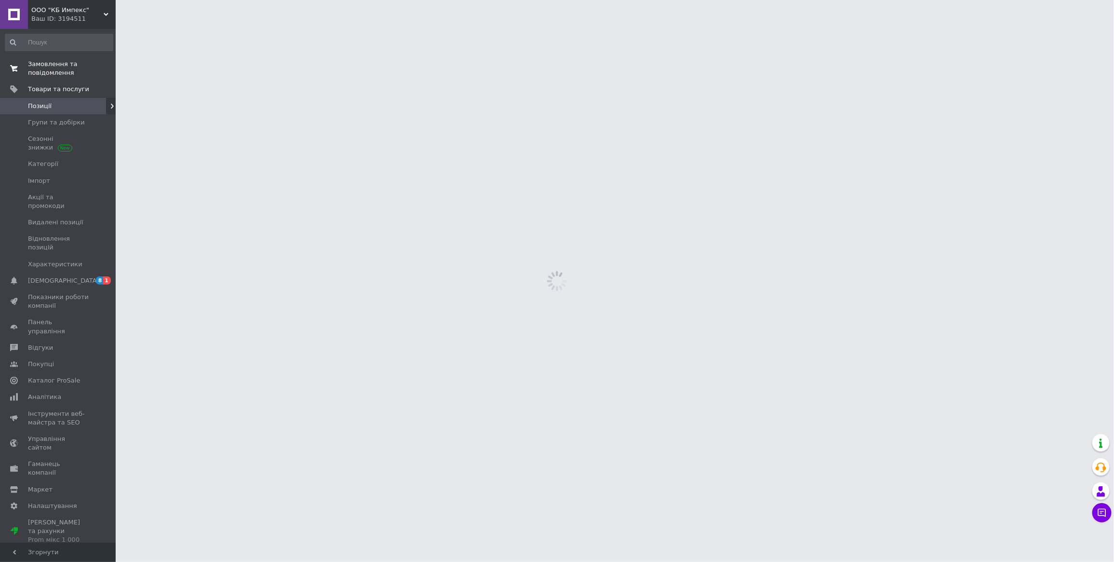
click at [41, 73] on span "Замовлення та повідомлення" at bounding box center [58, 68] width 61 height 17
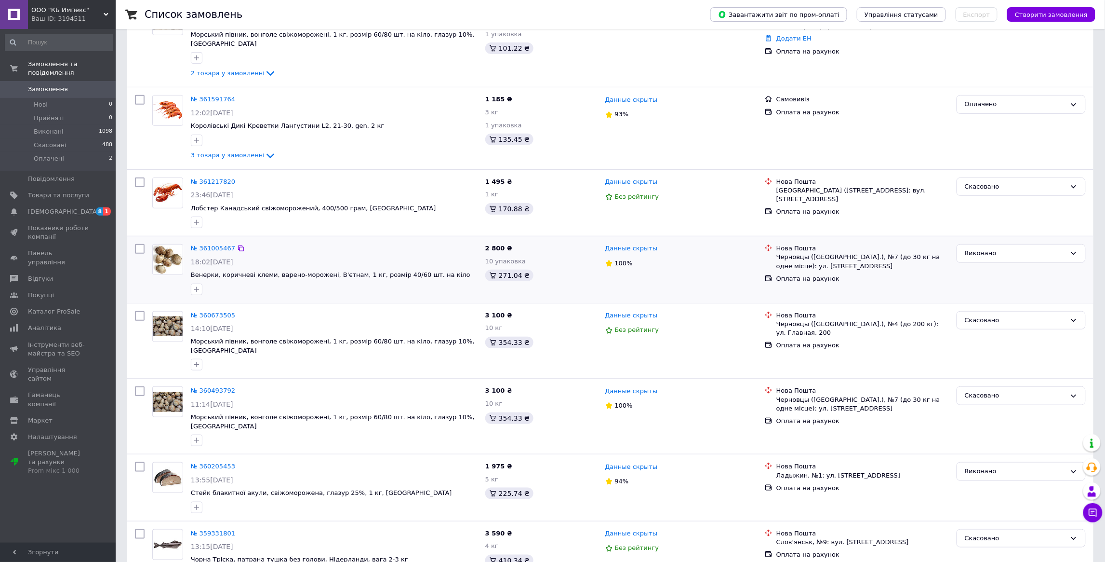
scroll to position [145, 0]
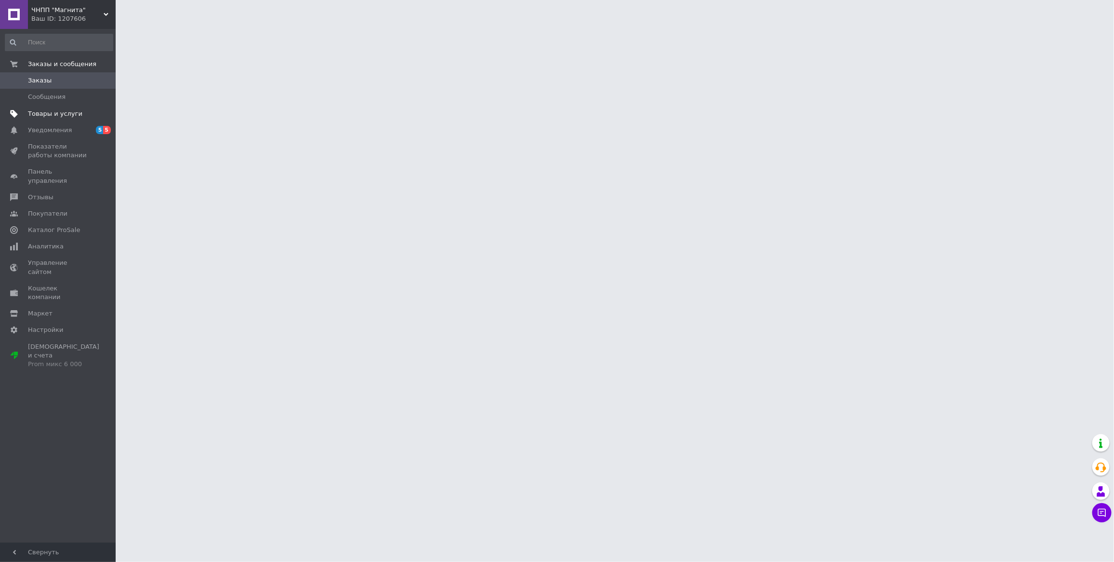
click at [29, 116] on span "Товары и услуги" at bounding box center [55, 113] width 54 height 9
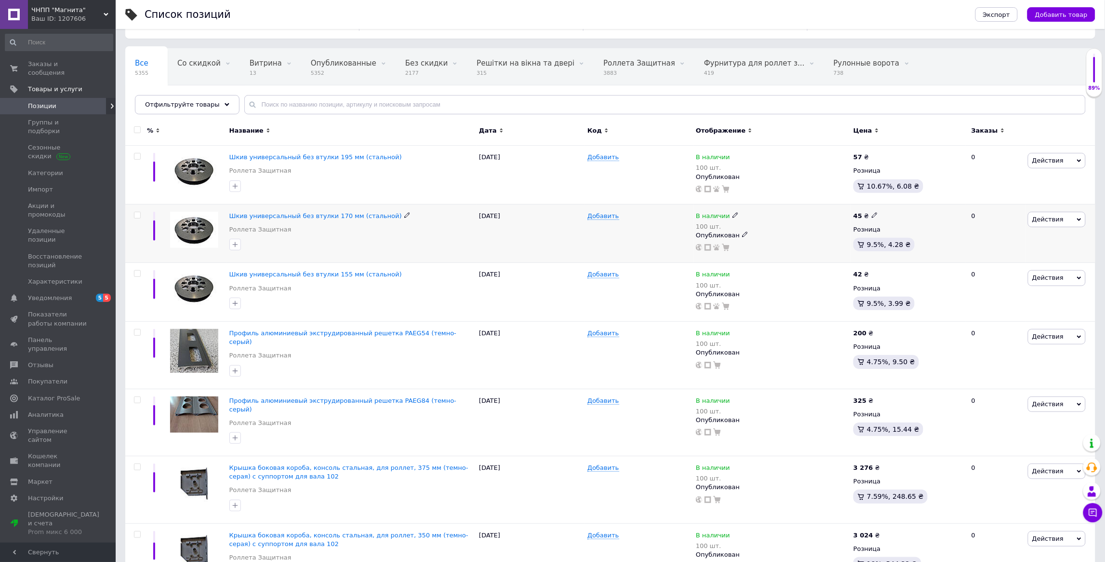
scroll to position [72, 0]
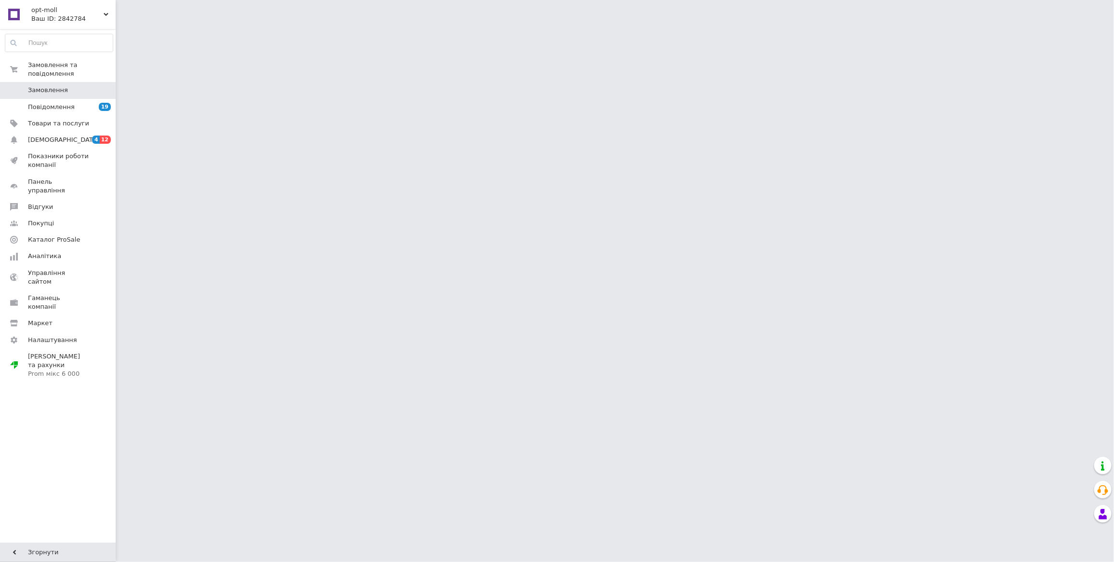
click at [51, 88] on span "Замовлення" at bounding box center [48, 90] width 40 height 9
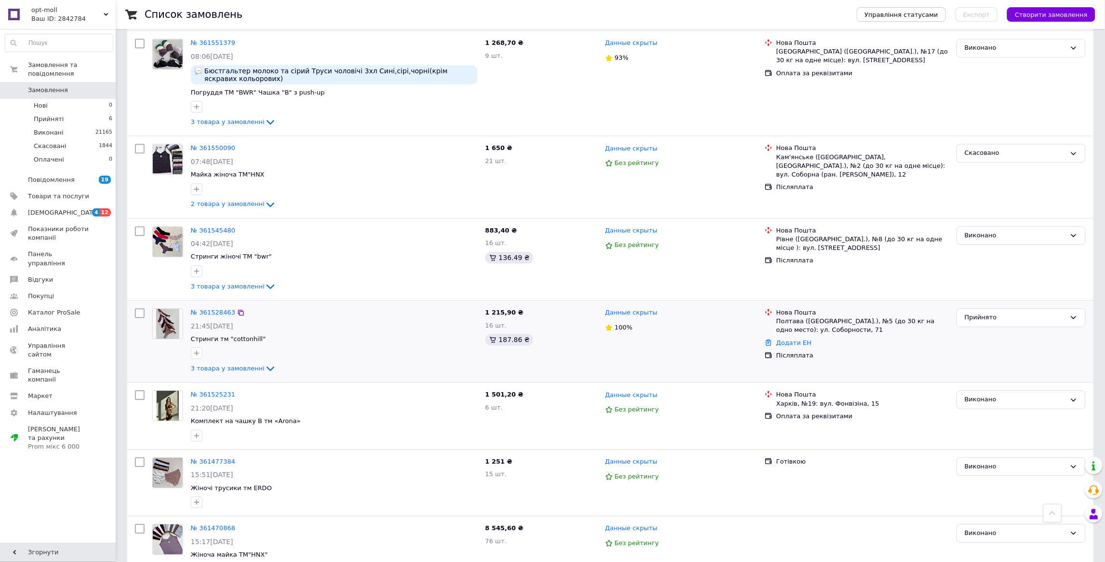
scroll to position [1012, 0]
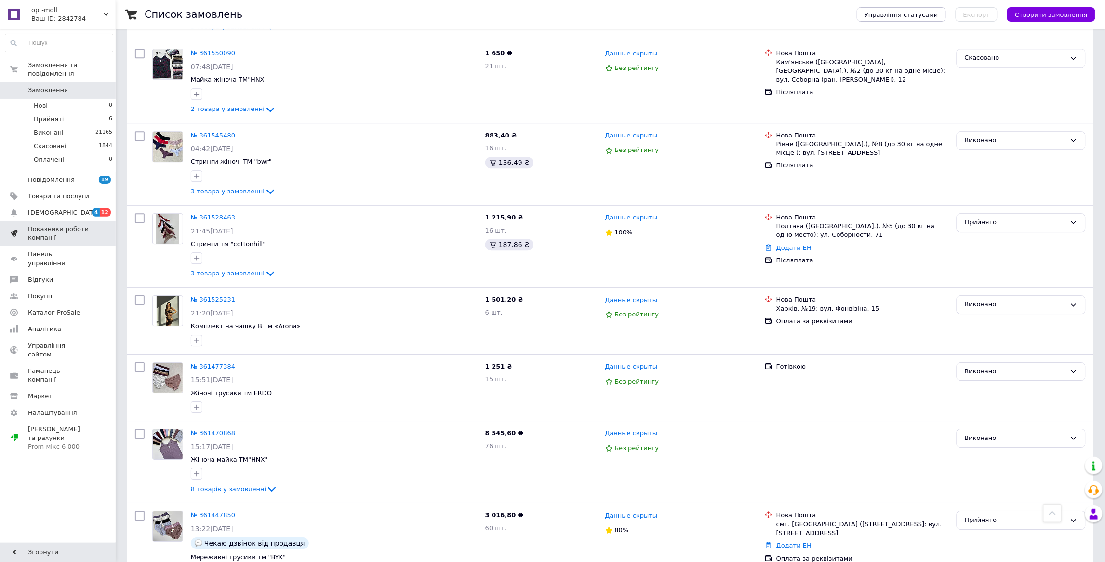
click at [44, 236] on span "Показники роботи компанії" at bounding box center [58, 233] width 61 height 17
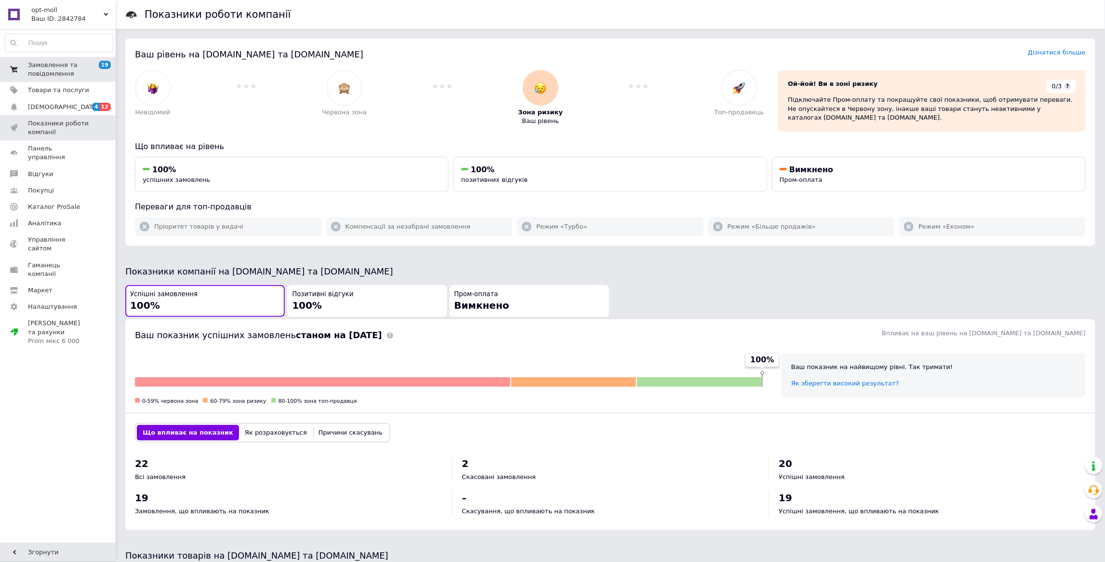
click at [55, 79] on link "Замовлення та повідомлення 19 0" at bounding box center [59, 69] width 118 height 25
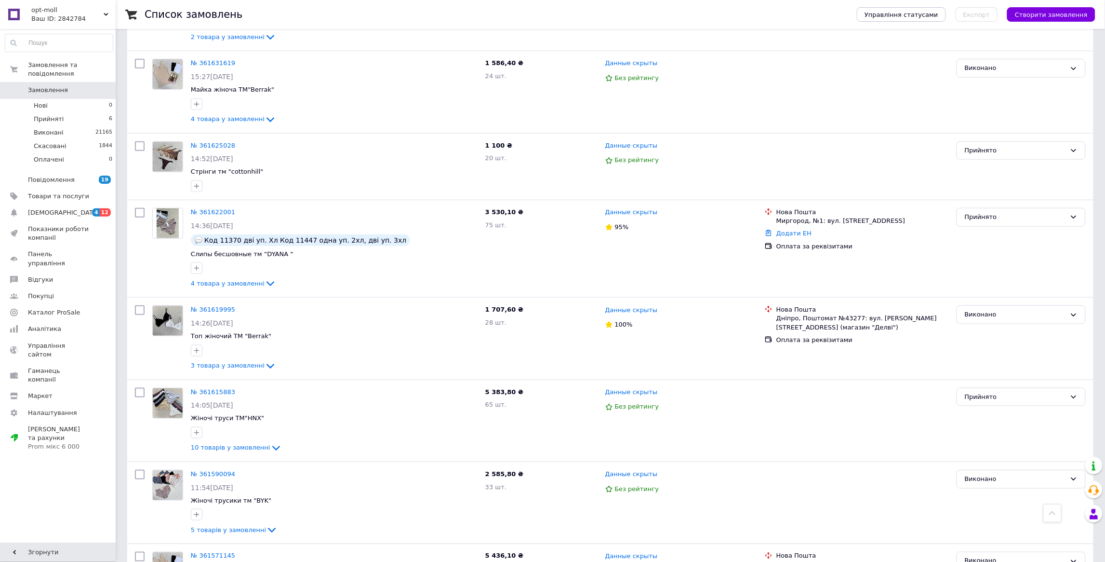
scroll to position [1257, 0]
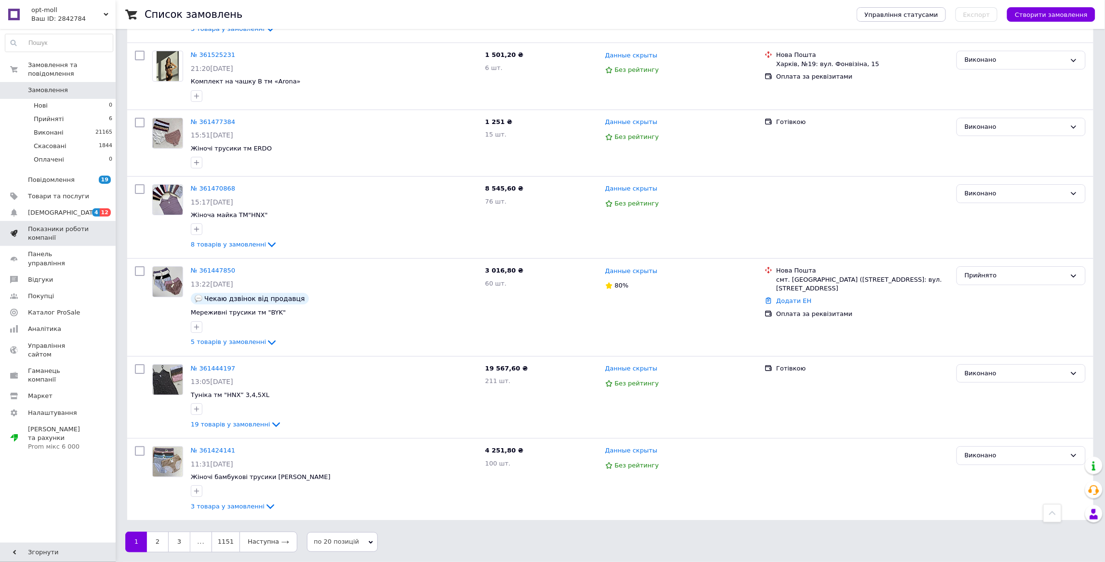
click at [55, 228] on span "Показники роботи компанії" at bounding box center [58, 233] width 61 height 17
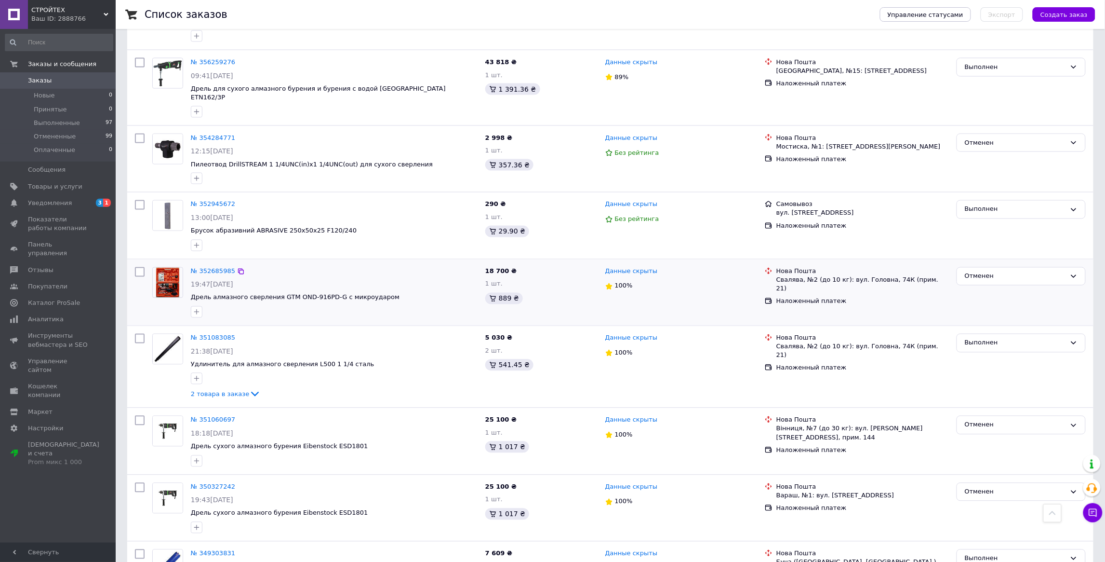
scroll to position [651, 0]
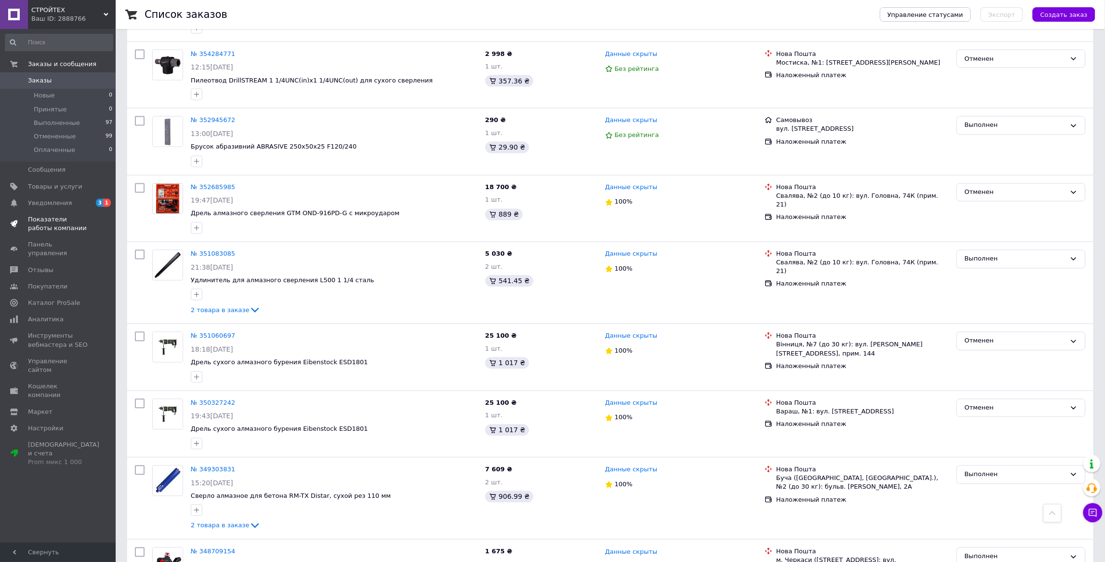
click at [48, 226] on span "Показатели работы компании" at bounding box center [58, 223] width 61 height 17
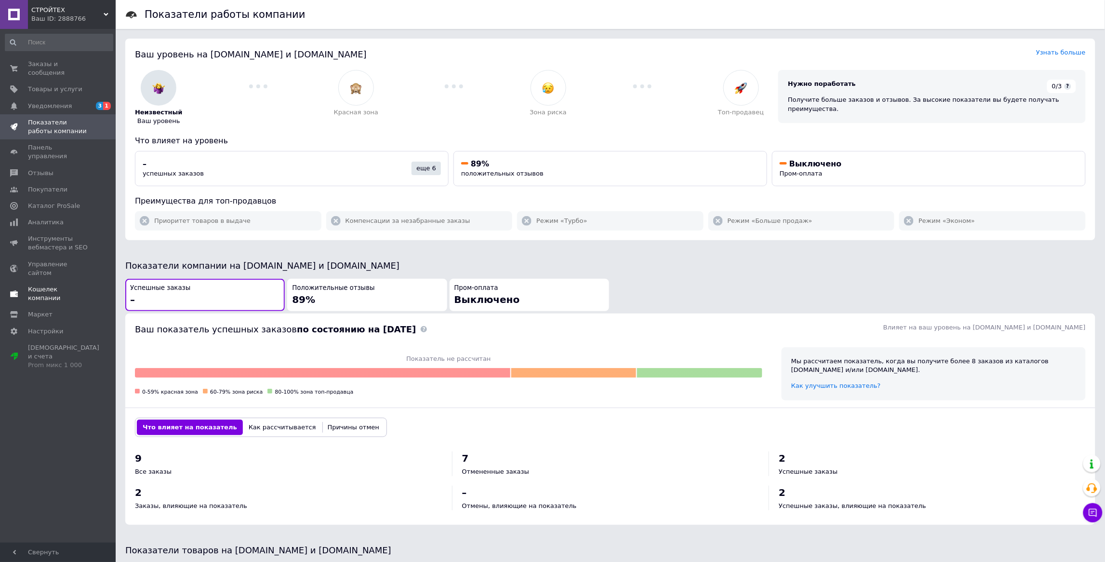
click at [36, 285] on span "Кошелек компании" at bounding box center [58, 293] width 61 height 17
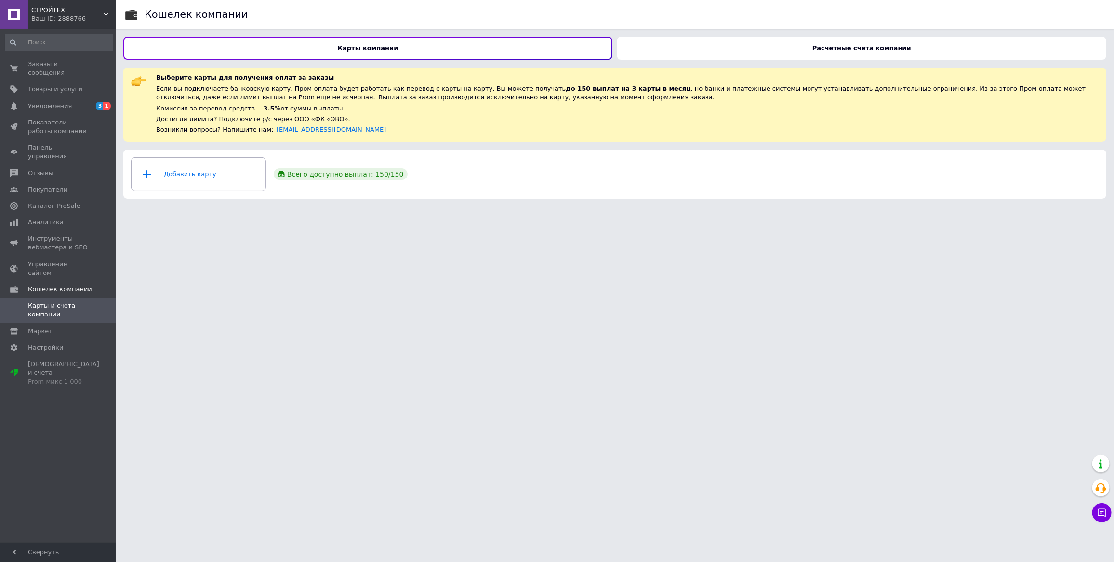
click at [676, 54] on div "Расчетные счета компании" at bounding box center [861, 48] width 489 height 23
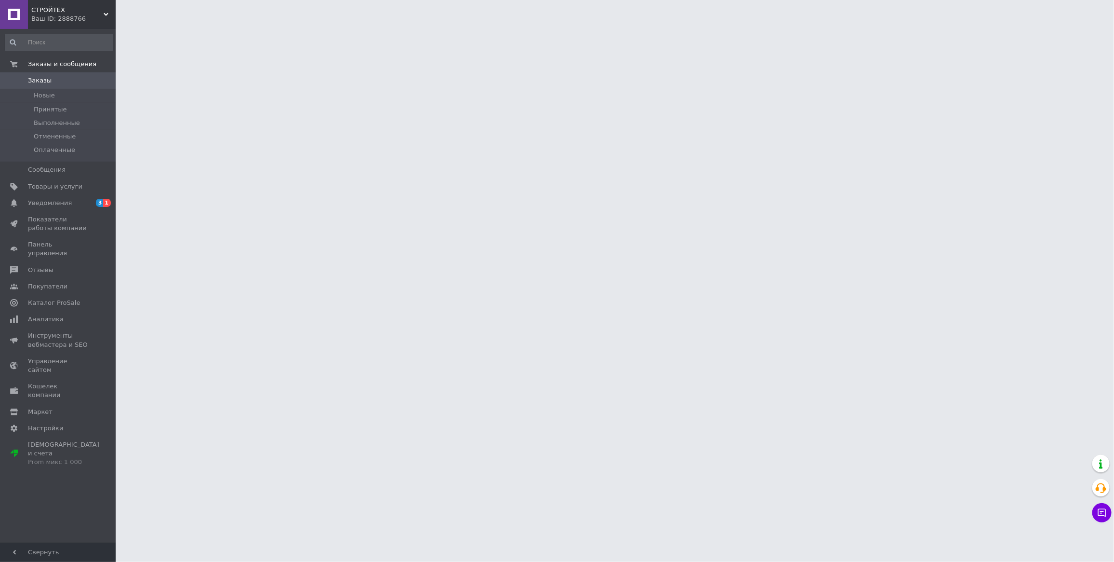
click at [74, 83] on span "Заказы" at bounding box center [58, 80] width 61 height 9
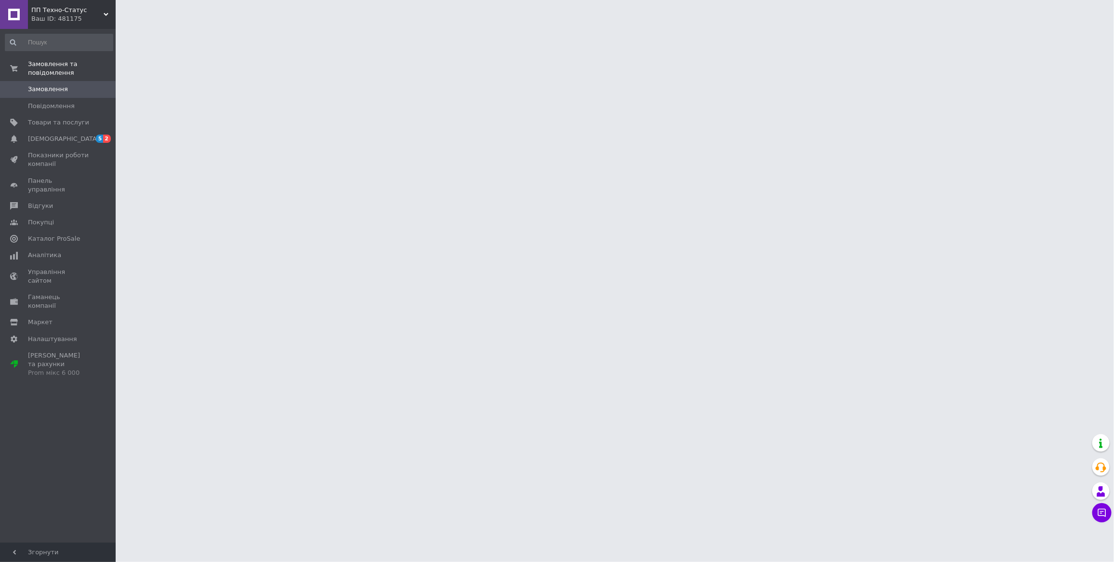
click at [49, 91] on span "Замовлення" at bounding box center [48, 89] width 40 height 9
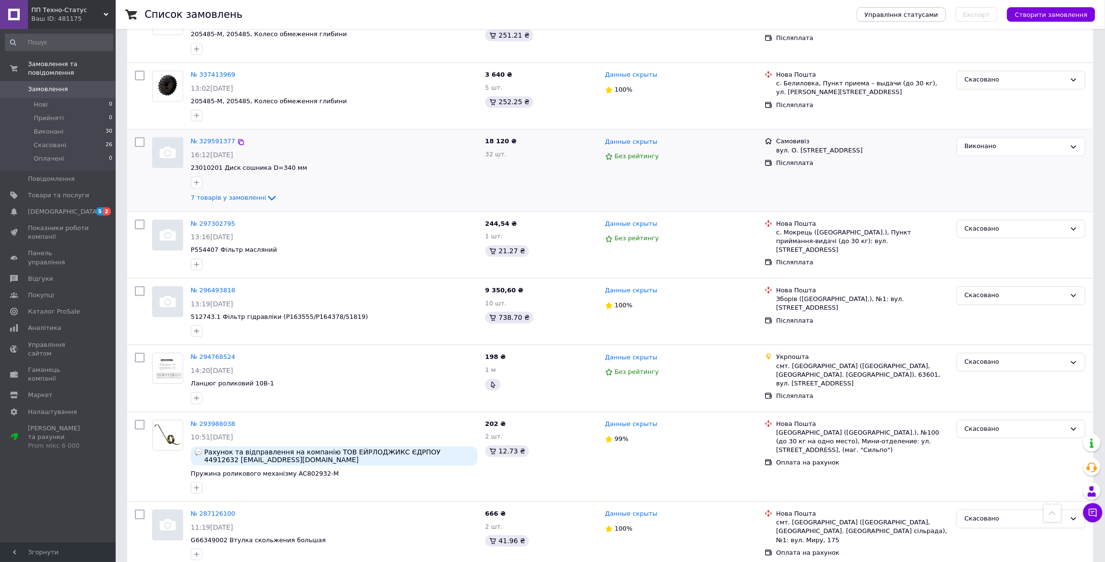
scroll to position [971, 0]
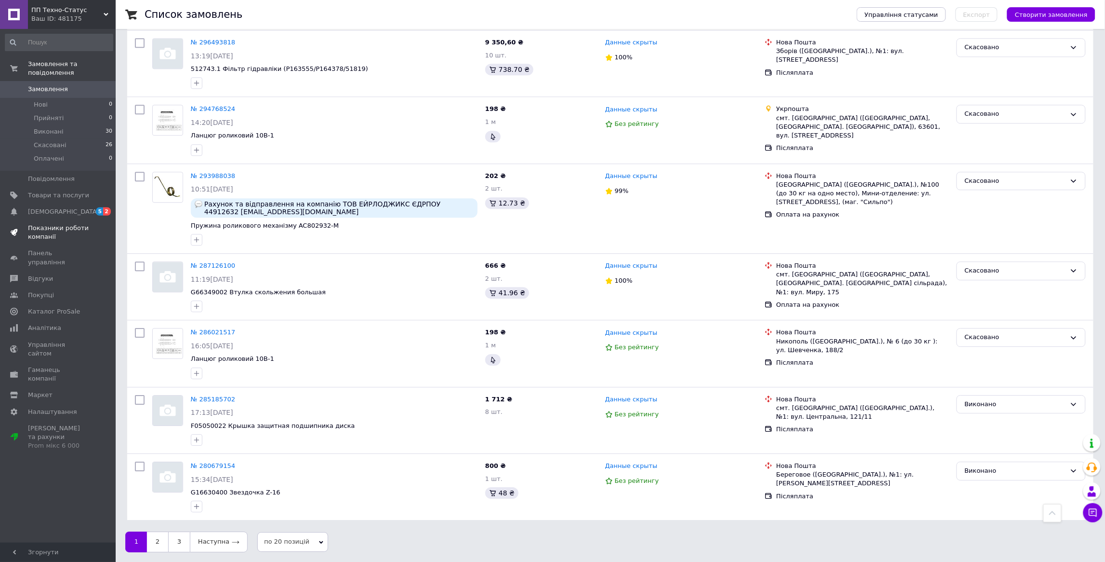
click at [63, 228] on span "Показники роботи компанії" at bounding box center [58, 232] width 61 height 17
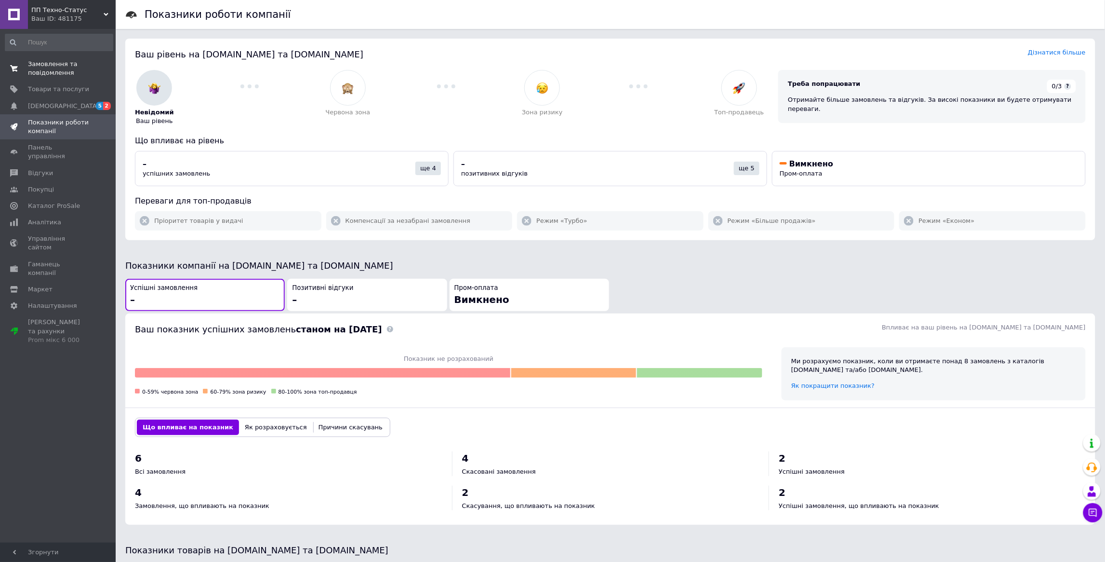
click at [53, 73] on span "Замовлення та повідомлення" at bounding box center [58, 68] width 61 height 17
